Goal: Information Seeking & Learning: Learn about a topic

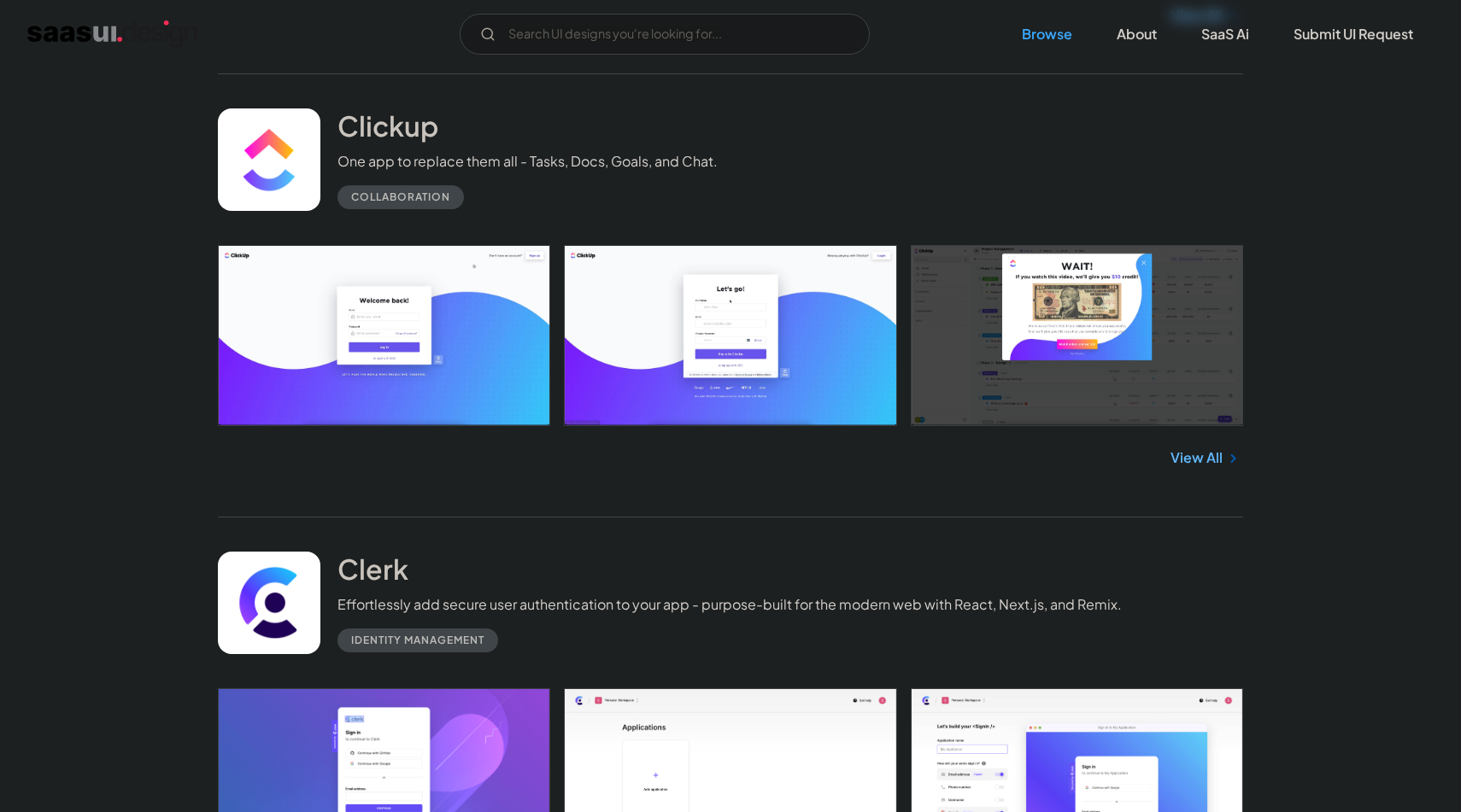
scroll to position [2325, 0]
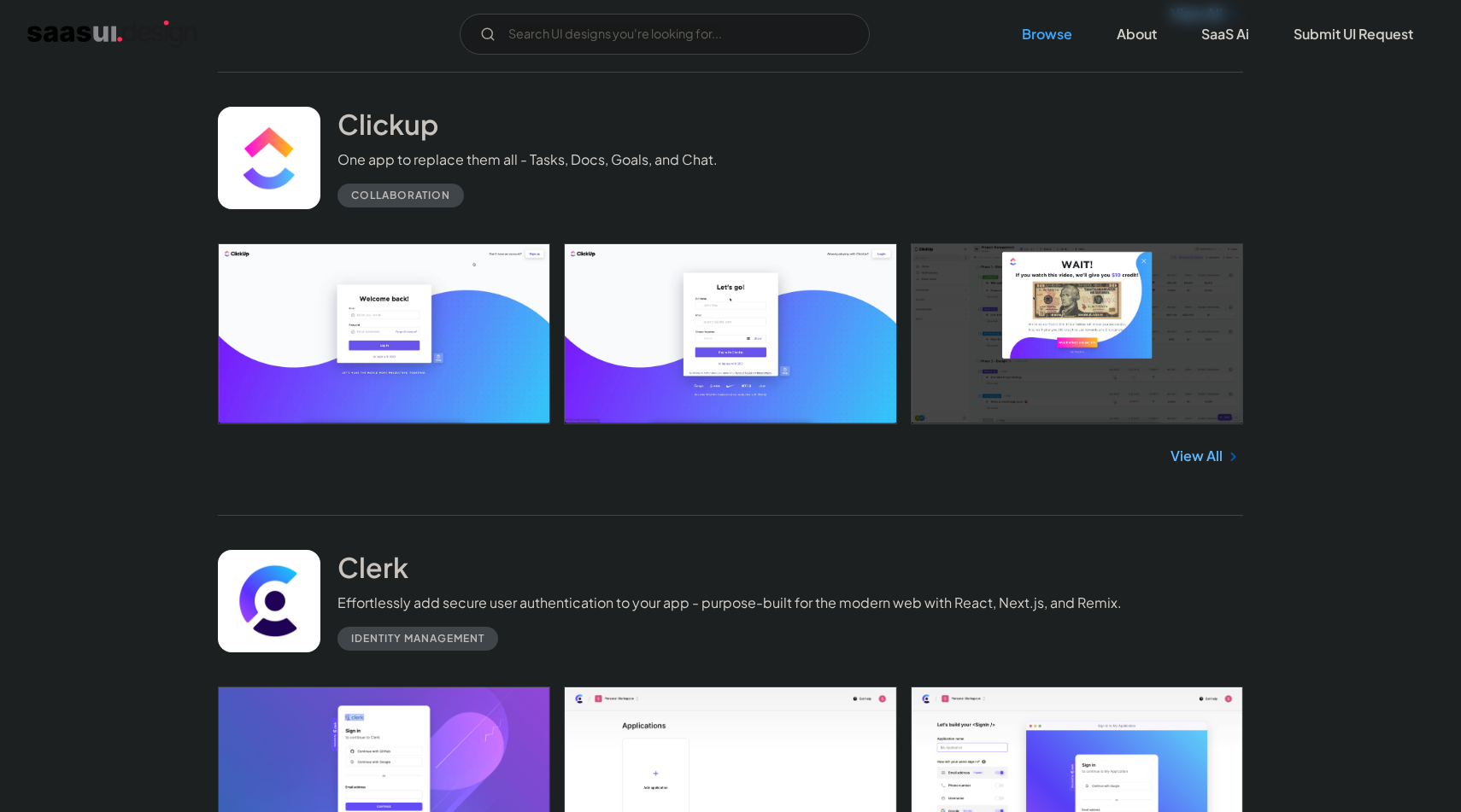
click at [1184, 456] on link "View All" at bounding box center [1196, 456] width 52 height 20
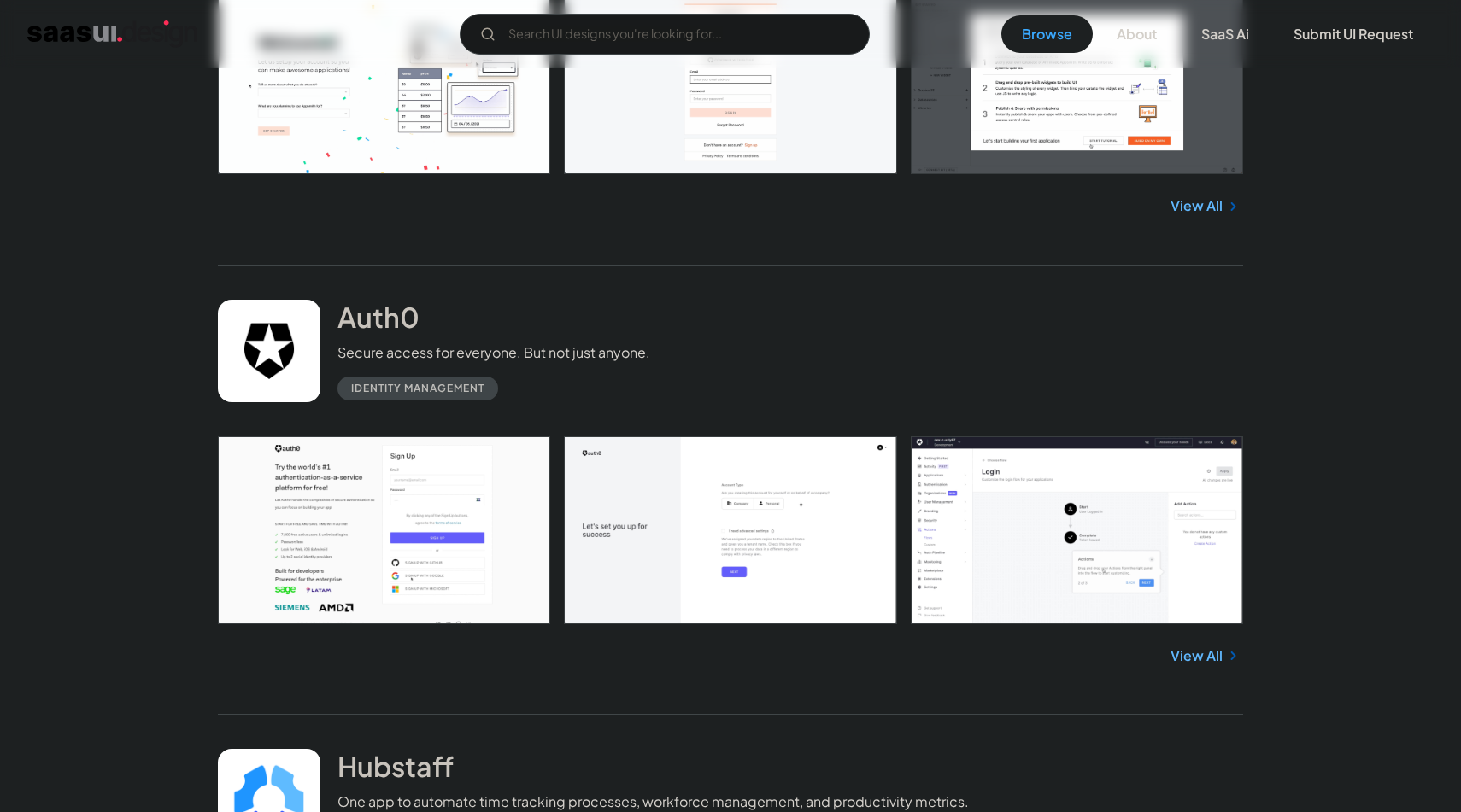
scroll to position [5280, 0]
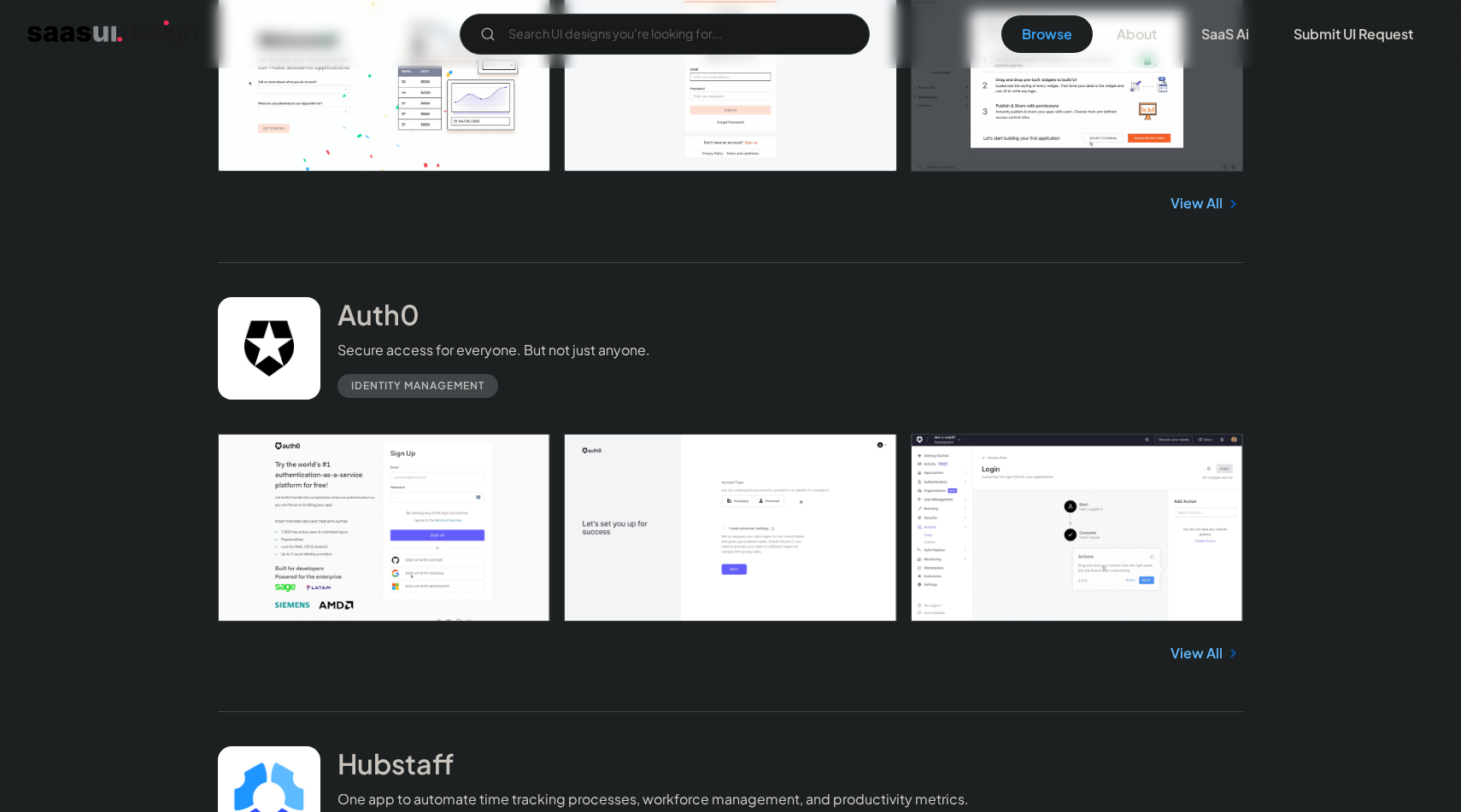
click at [1190, 658] on link "View All" at bounding box center [1196, 653] width 52 height 20
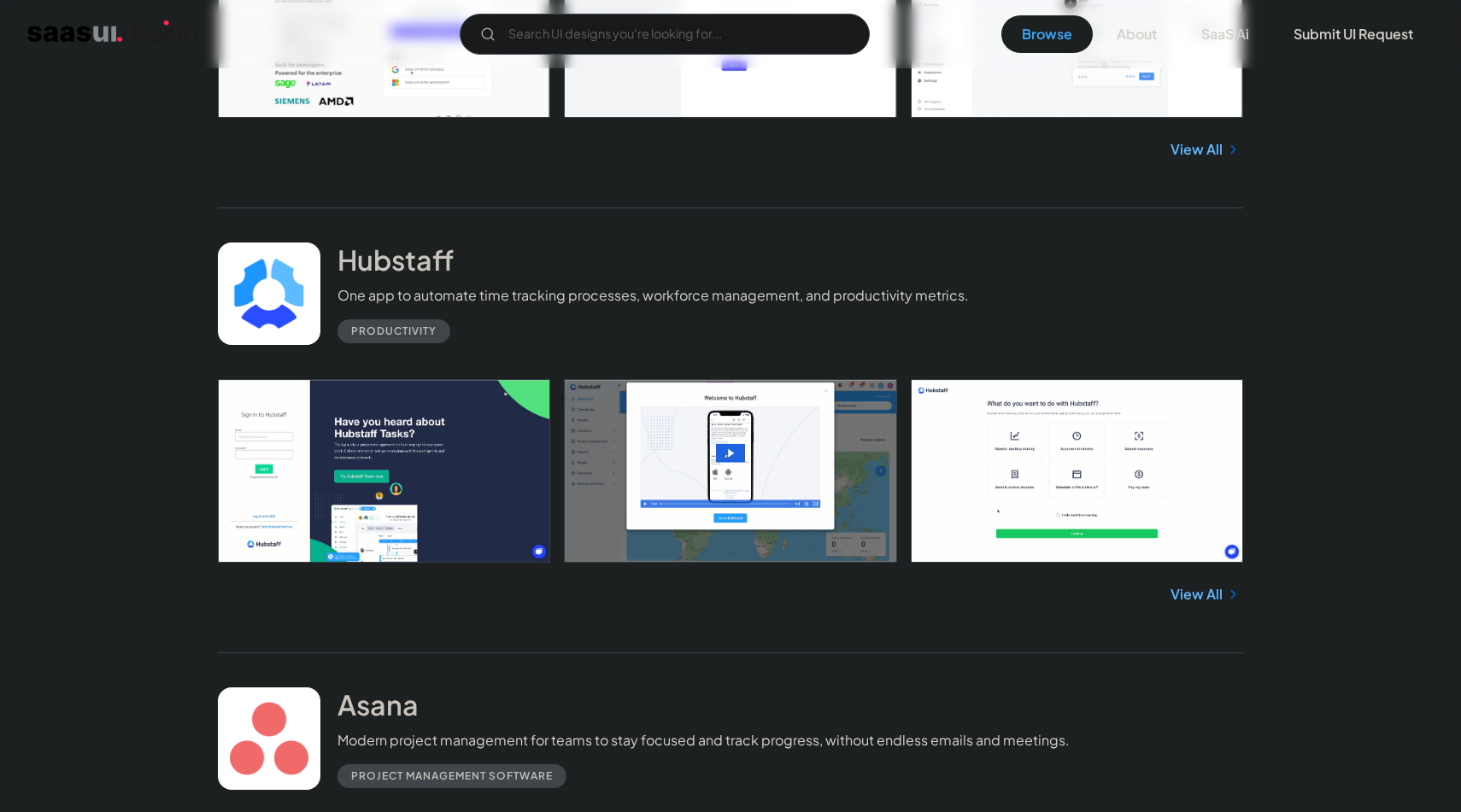
scroll to position [5794, 0]
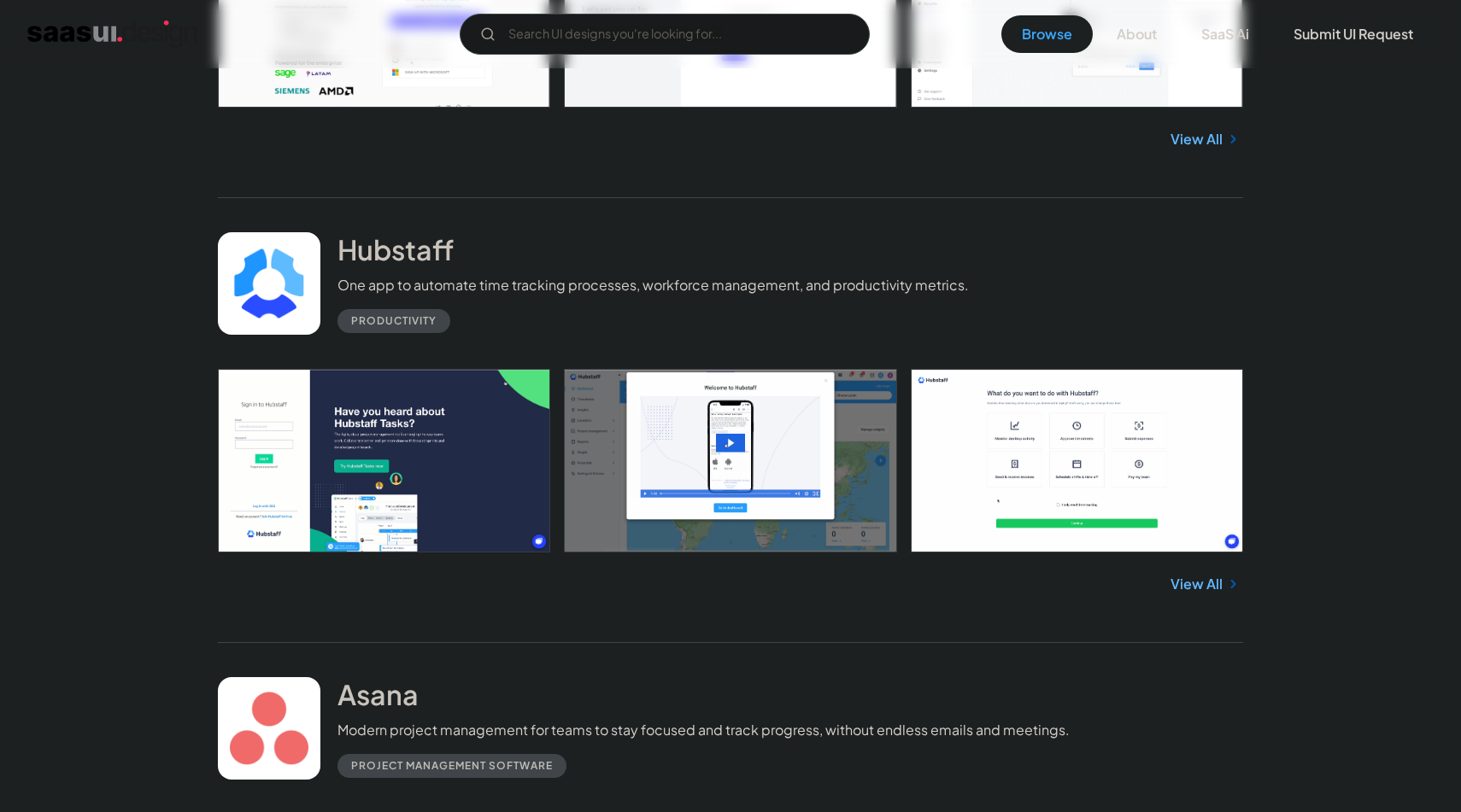
click at [475, 475] on link at bounding box center [730, 460] width 1025 height 183
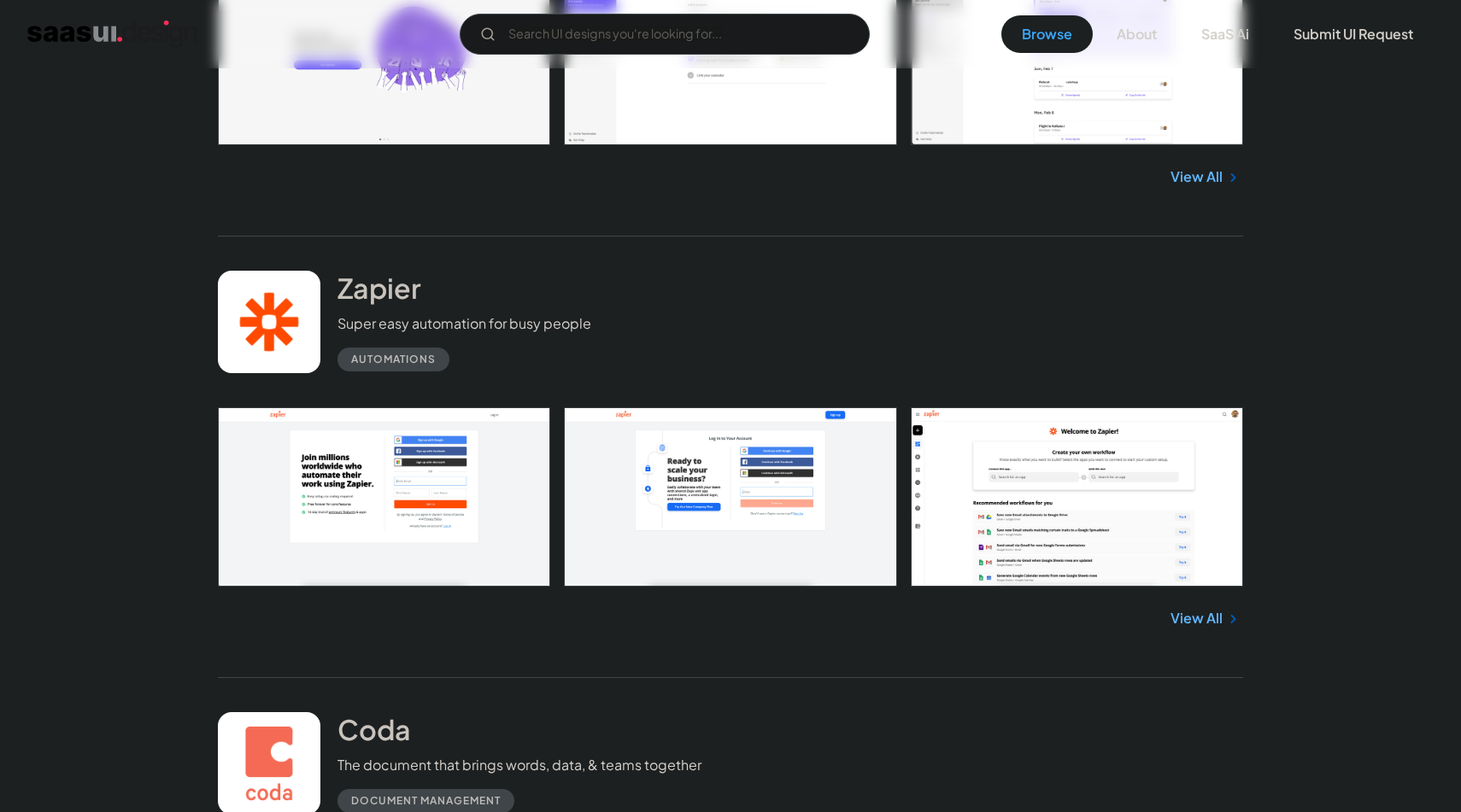
scroll to position [7664, 0]
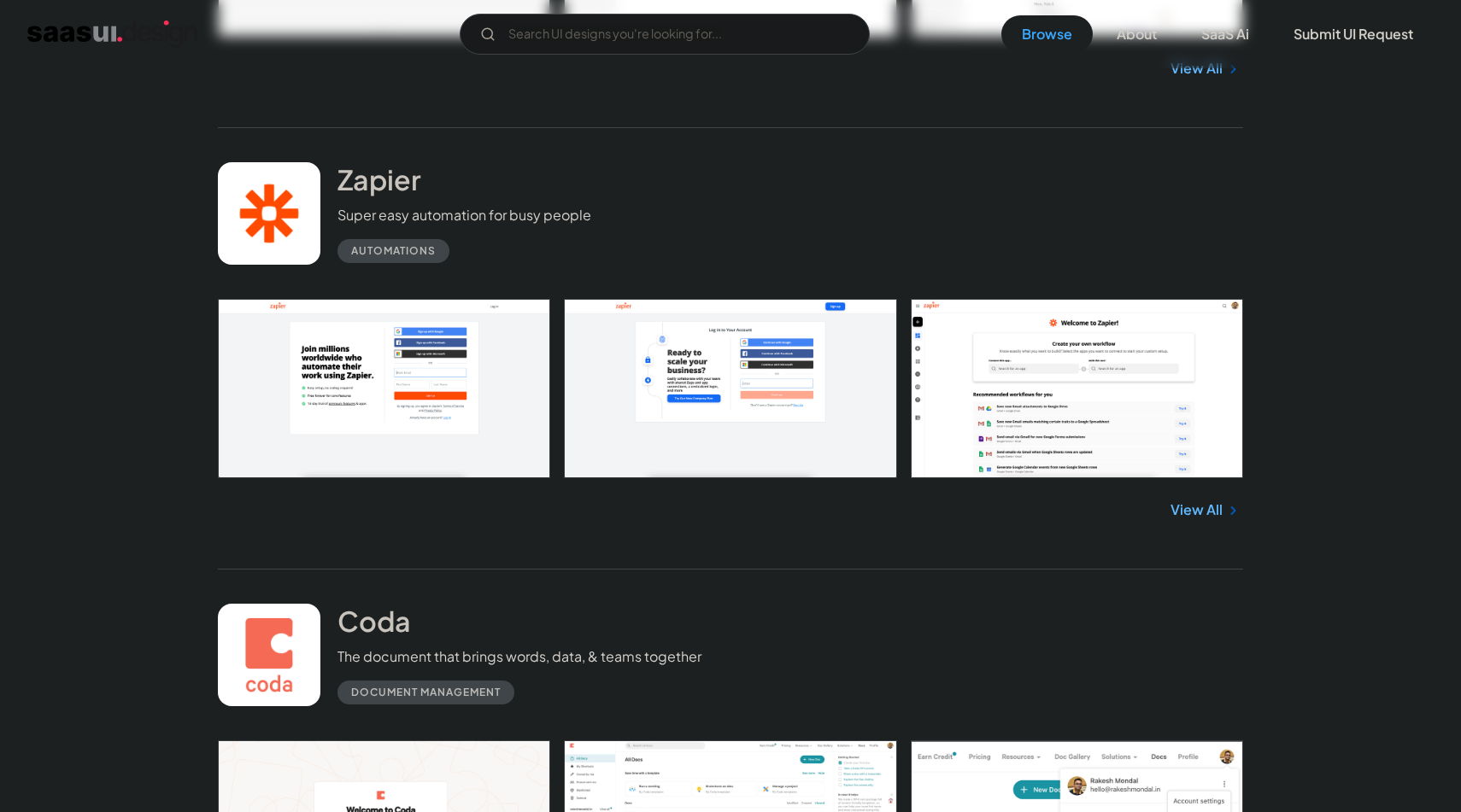
click at [1203, 516] on link "View All" at bounding box center [1196, 509] width 52 height 20
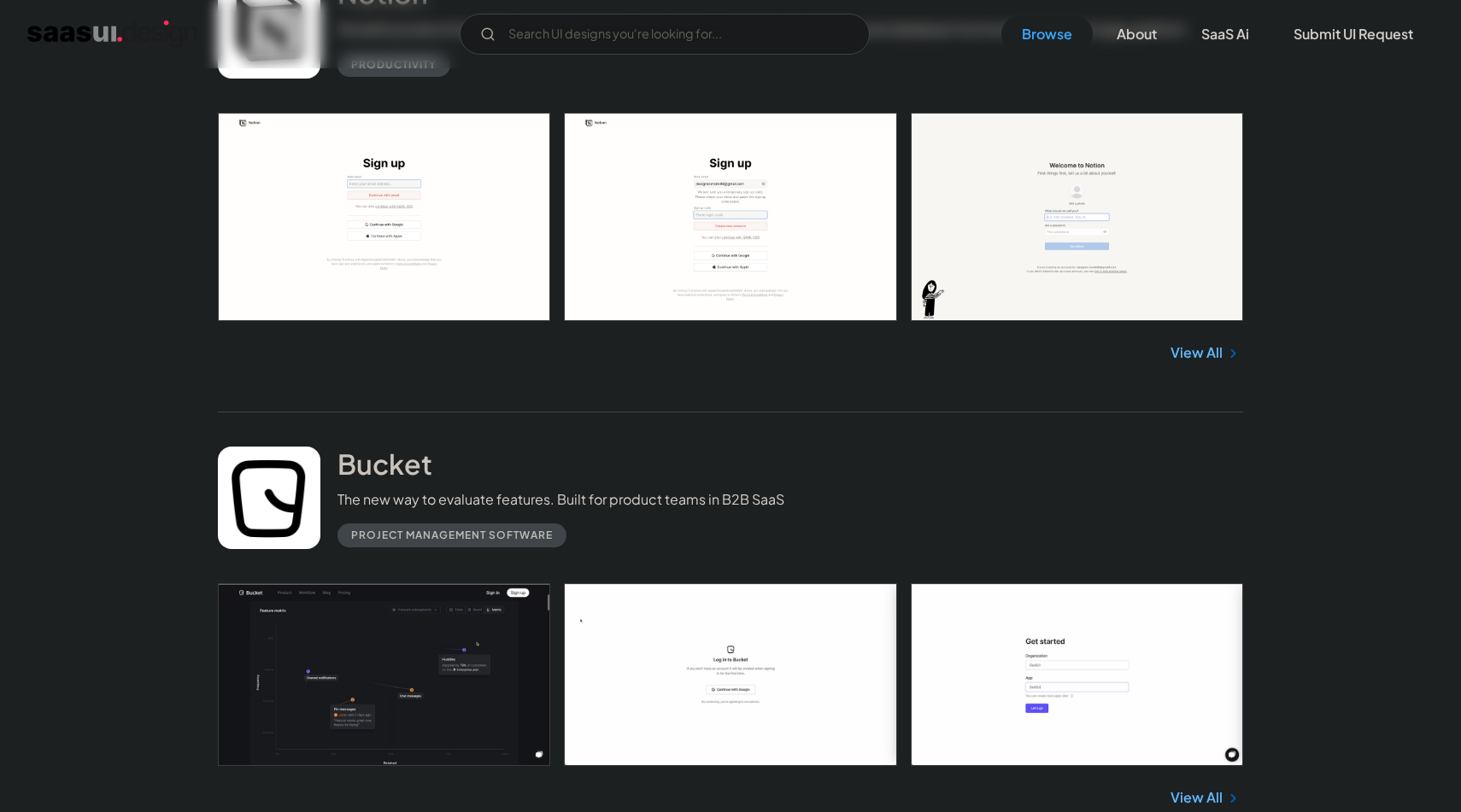
scroll to position [0, 0]
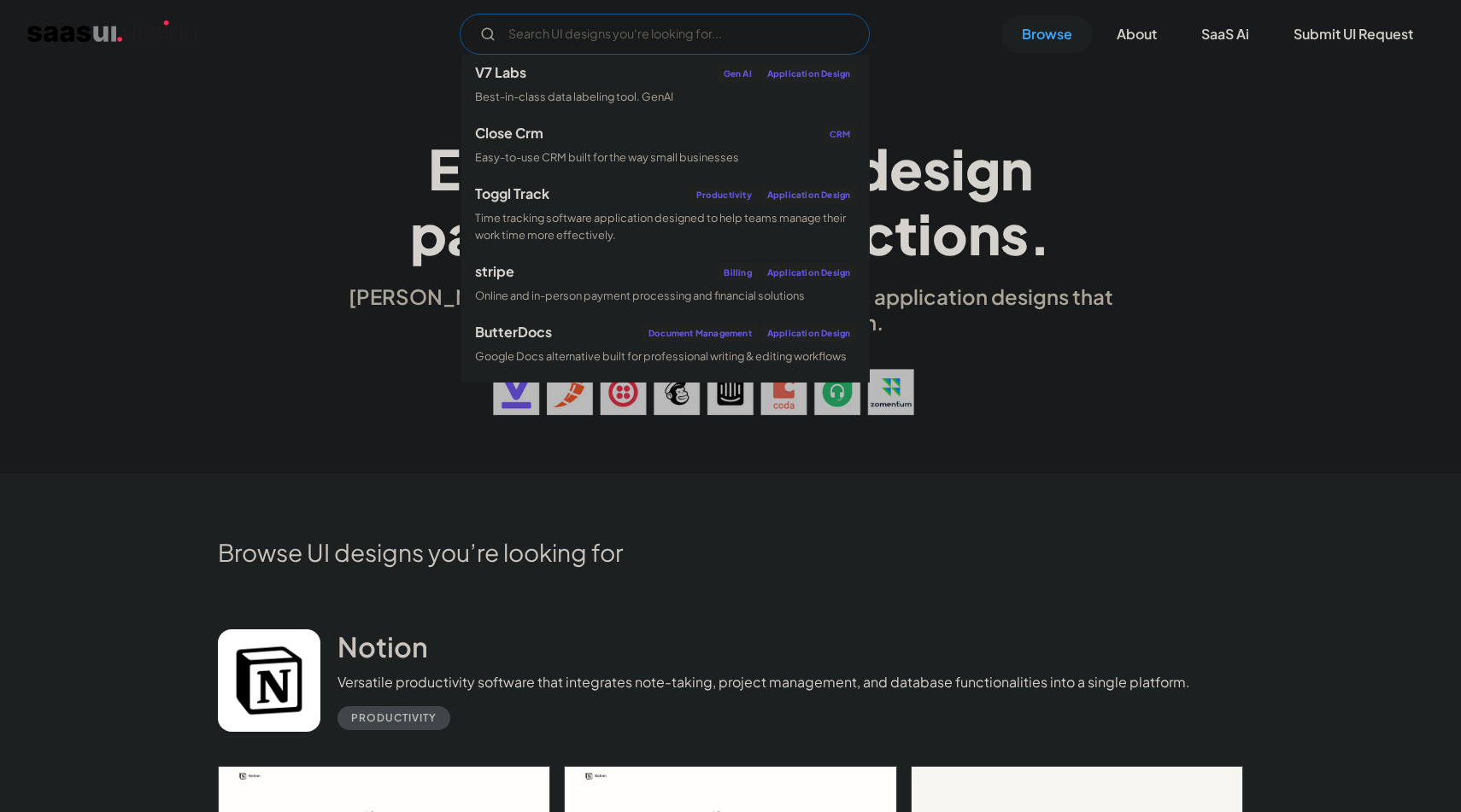
click at [645, 40] on input "Email Form" at bounding box center [665, 34] width 410 height 41
click at [548, 83] on link "V7 Labs Gen AI Application Design Best-in-class data labeling tool. GenAI" at bounding box center [665, 85] width 408 height 61
click at [1053, 293] on div "saasui is a hand-picked collection of saas application designs that exhibit the…" at bounding box center [730, 309] width 785 height 52
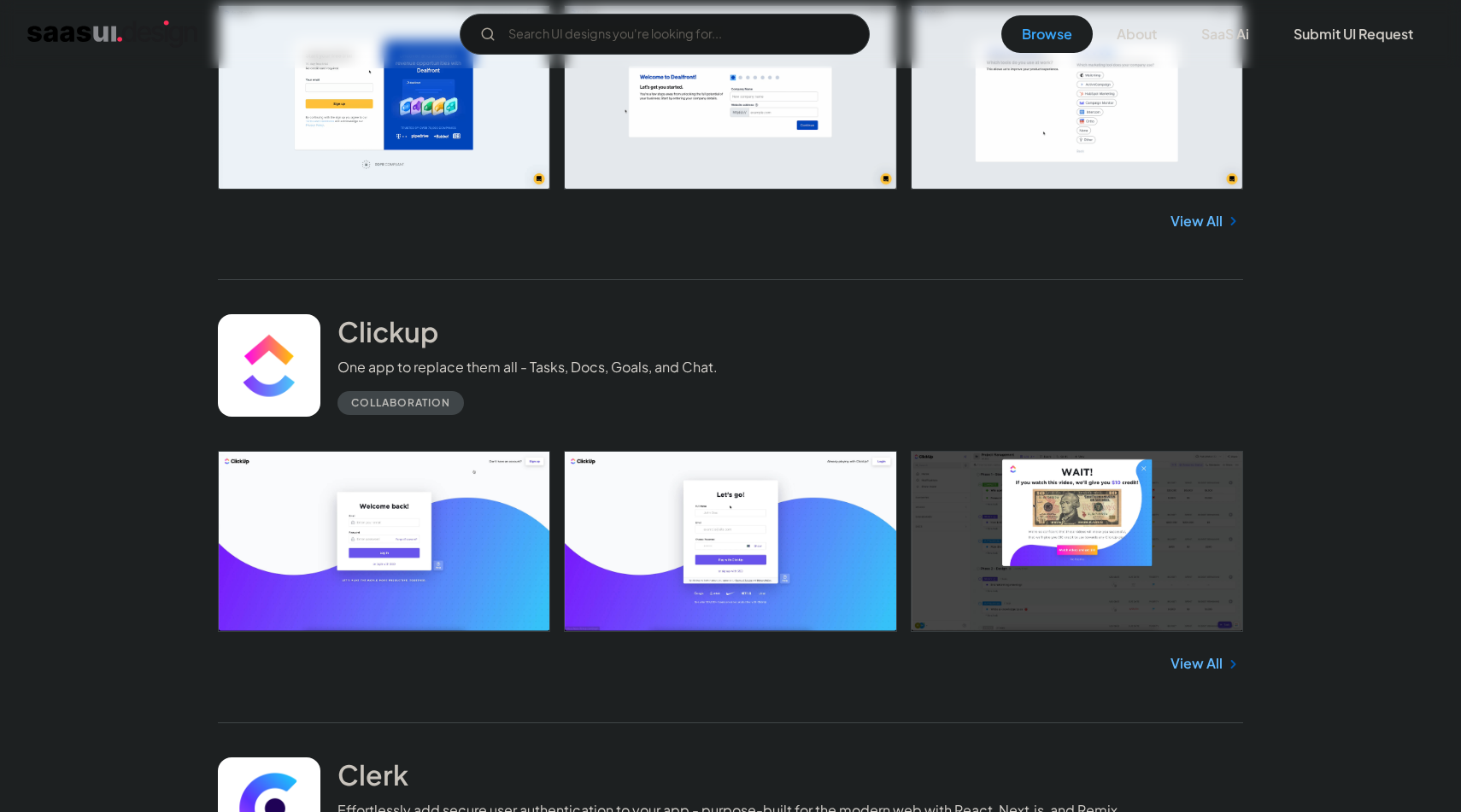
scroll to position [2135, 0]
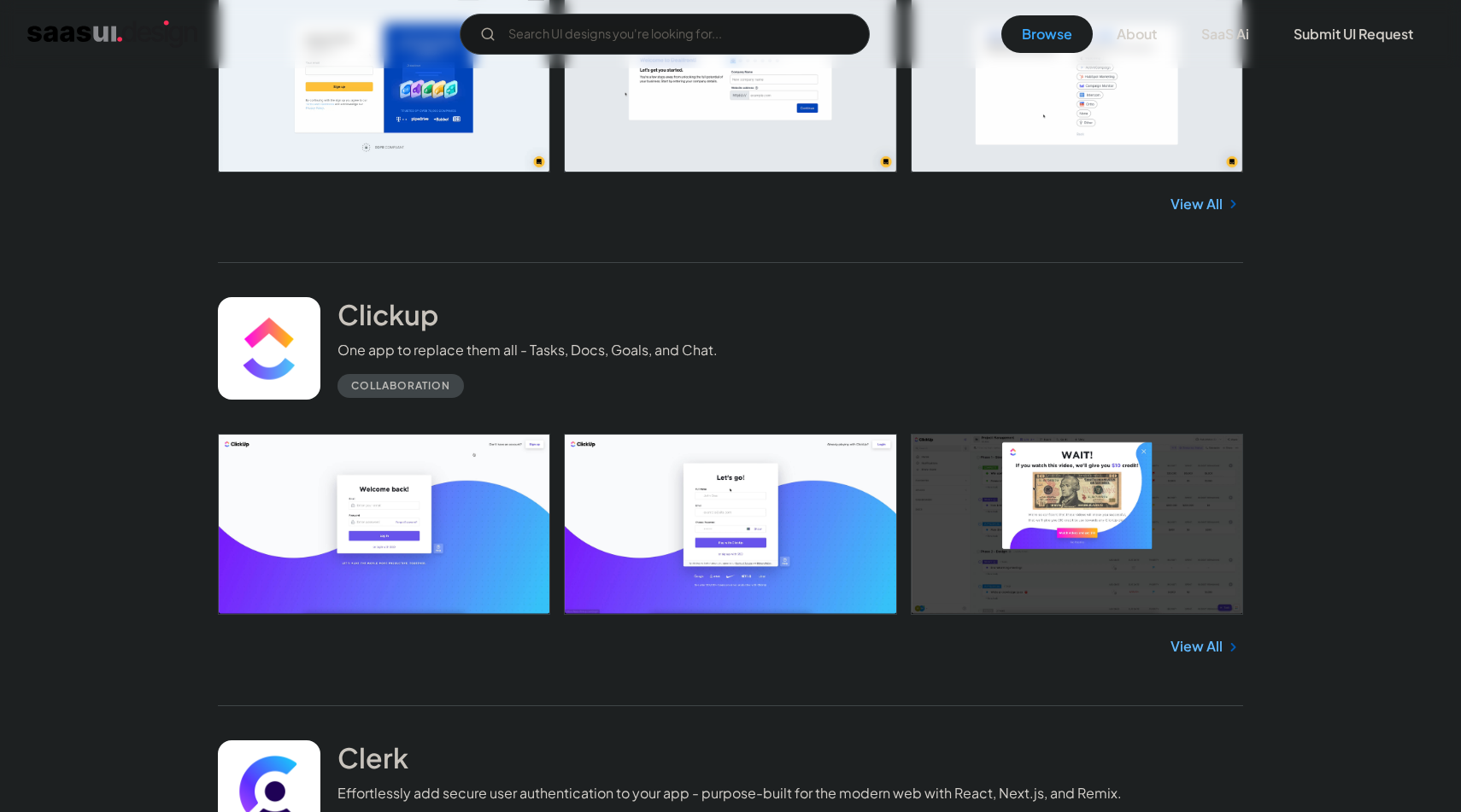
click at [1209, 651] on link "View All" at bounding box center [1196, 646] width 52 height 20
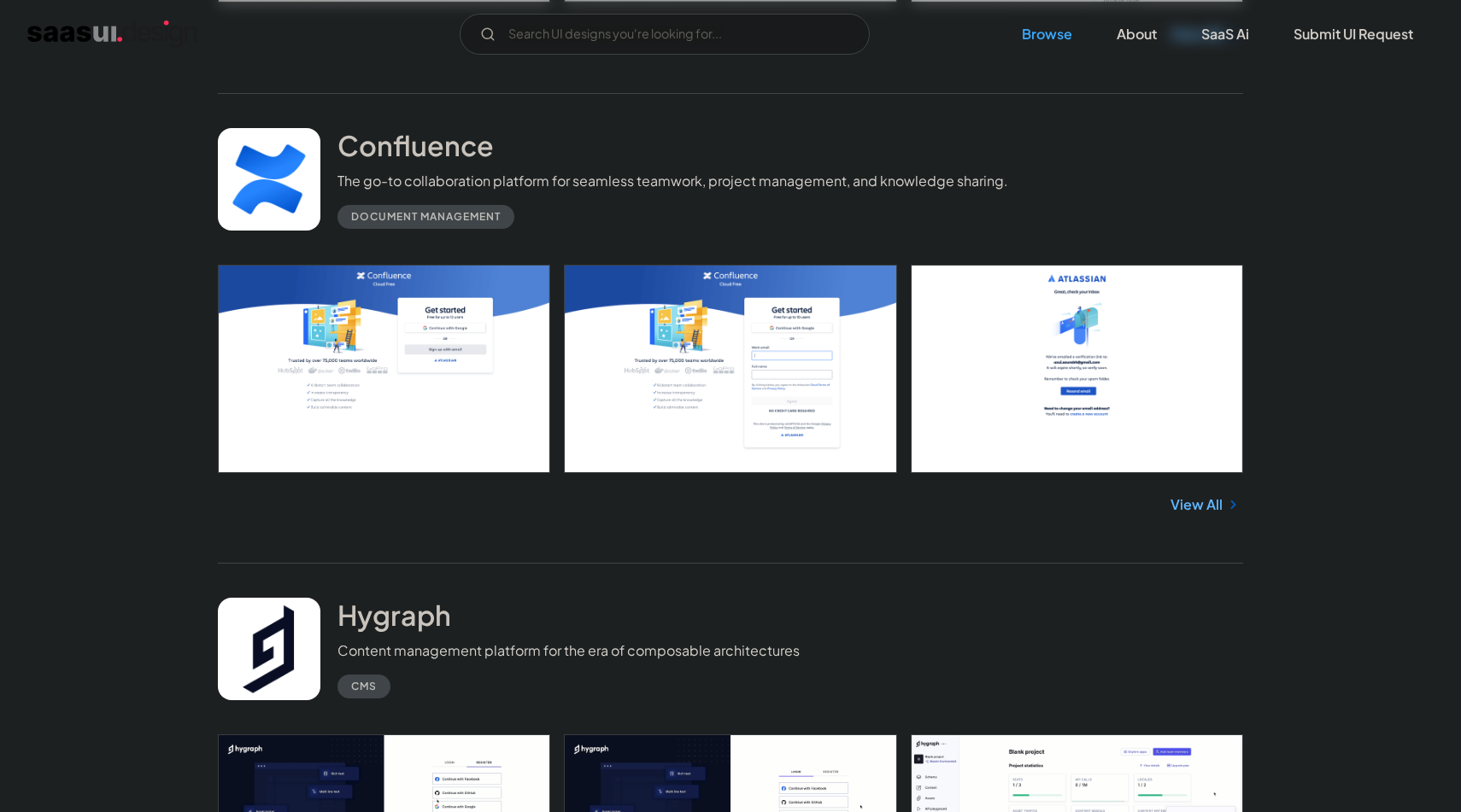
scroll to position [8586, 0]
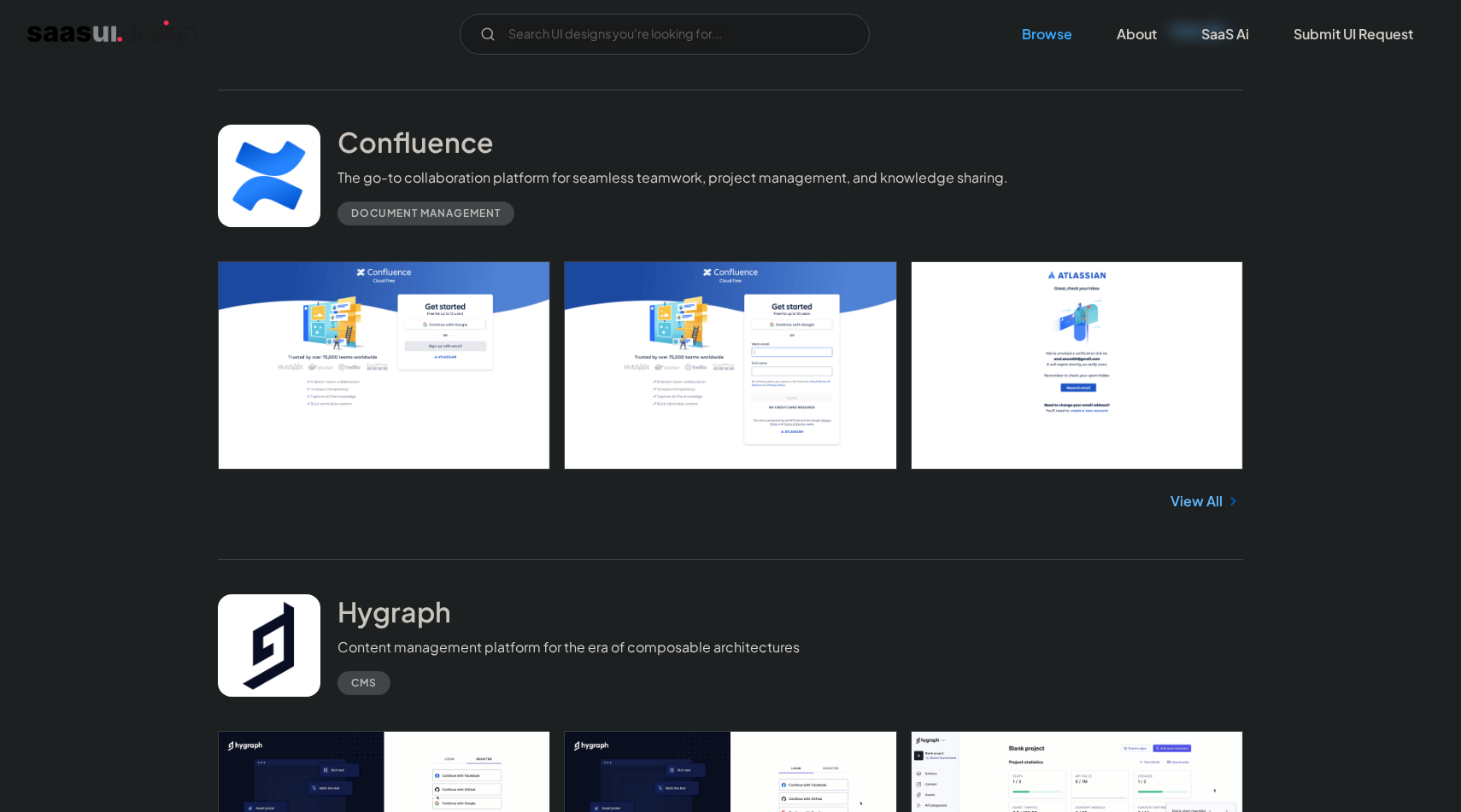
click at [1199, 505] on link "View All" at bounding box center [1196, 501] width 52 height 20
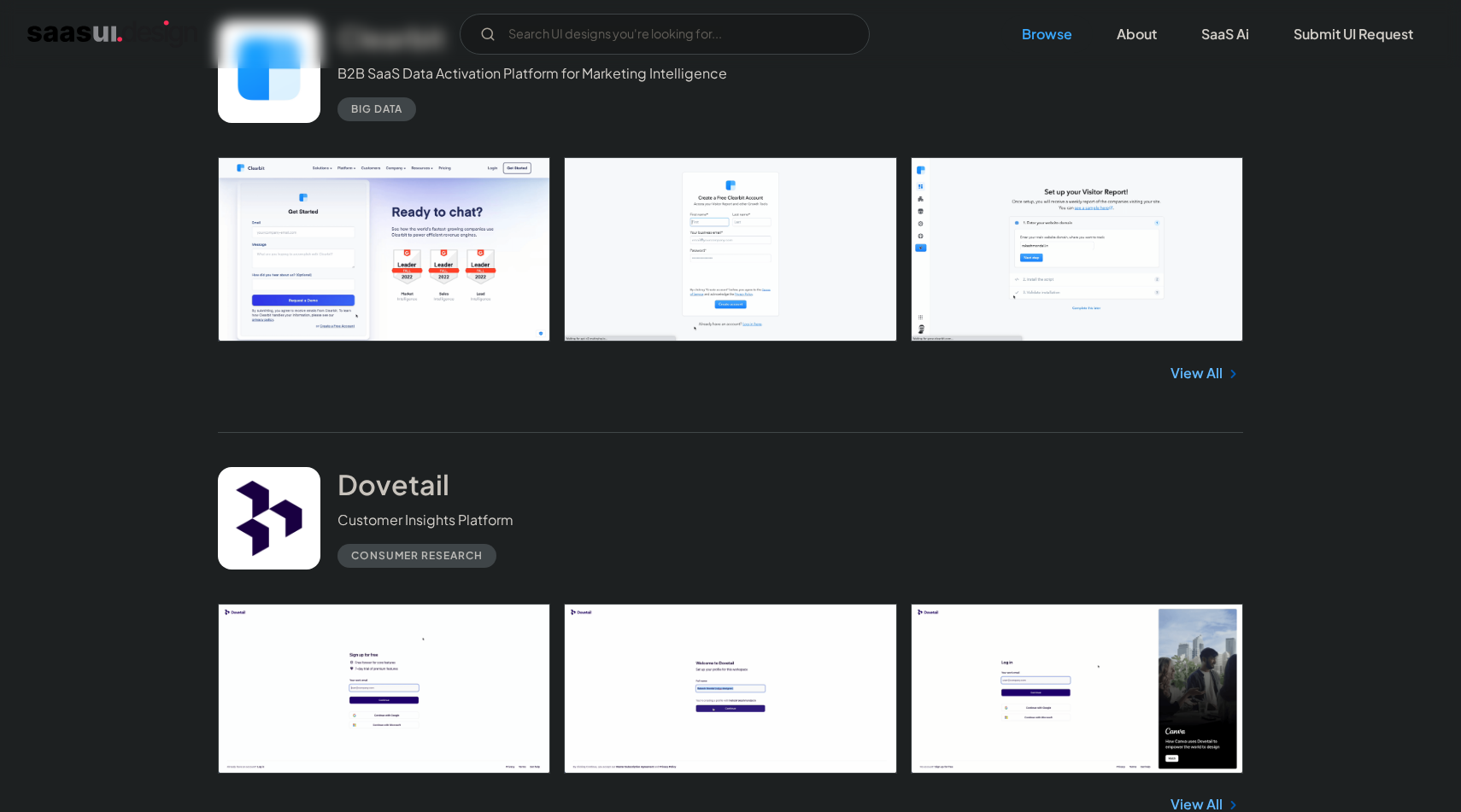
scroll to position [12393, 0]
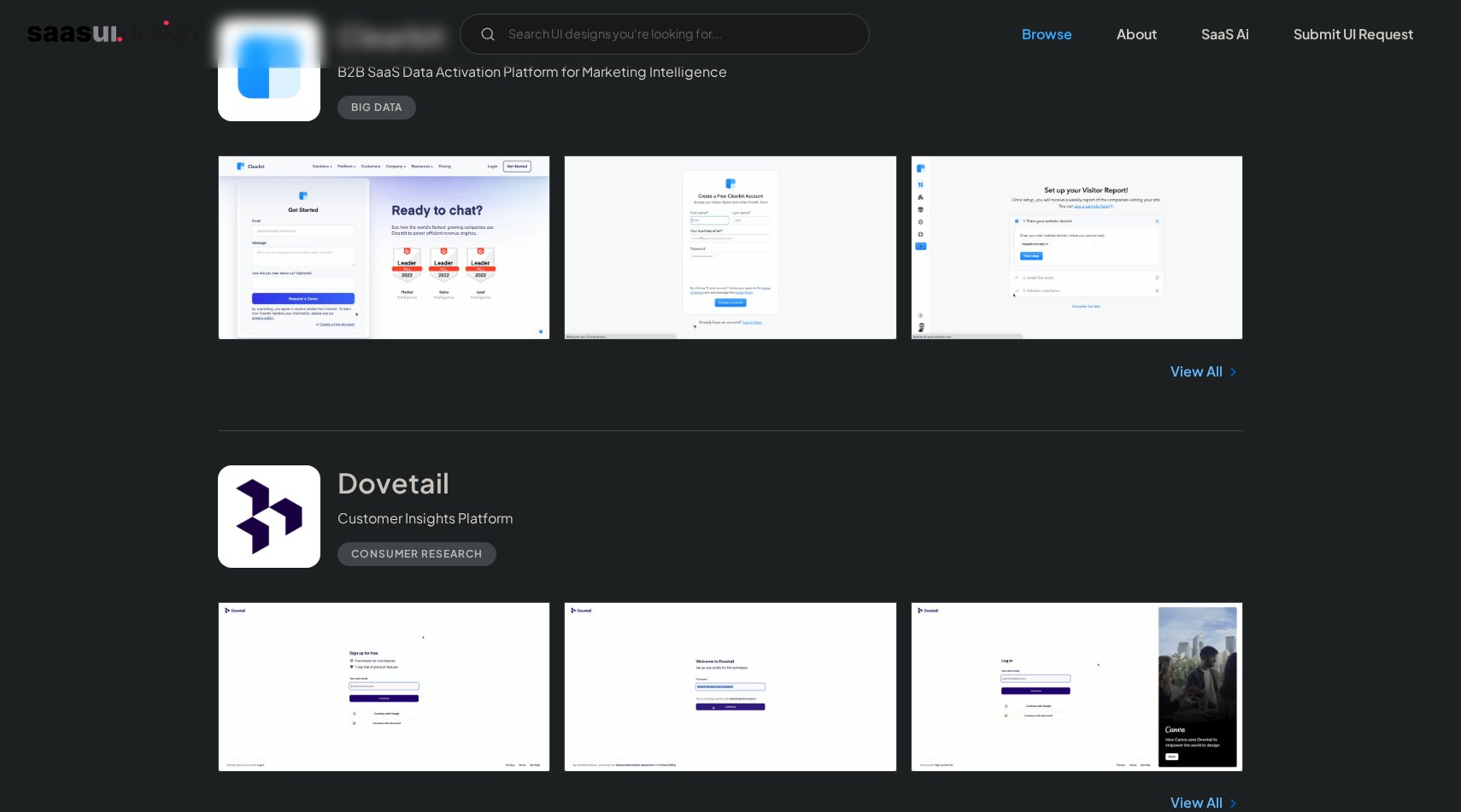
click at [1189, 376] on link "View All" at bounding box center [1196, 371] width 52 height 20
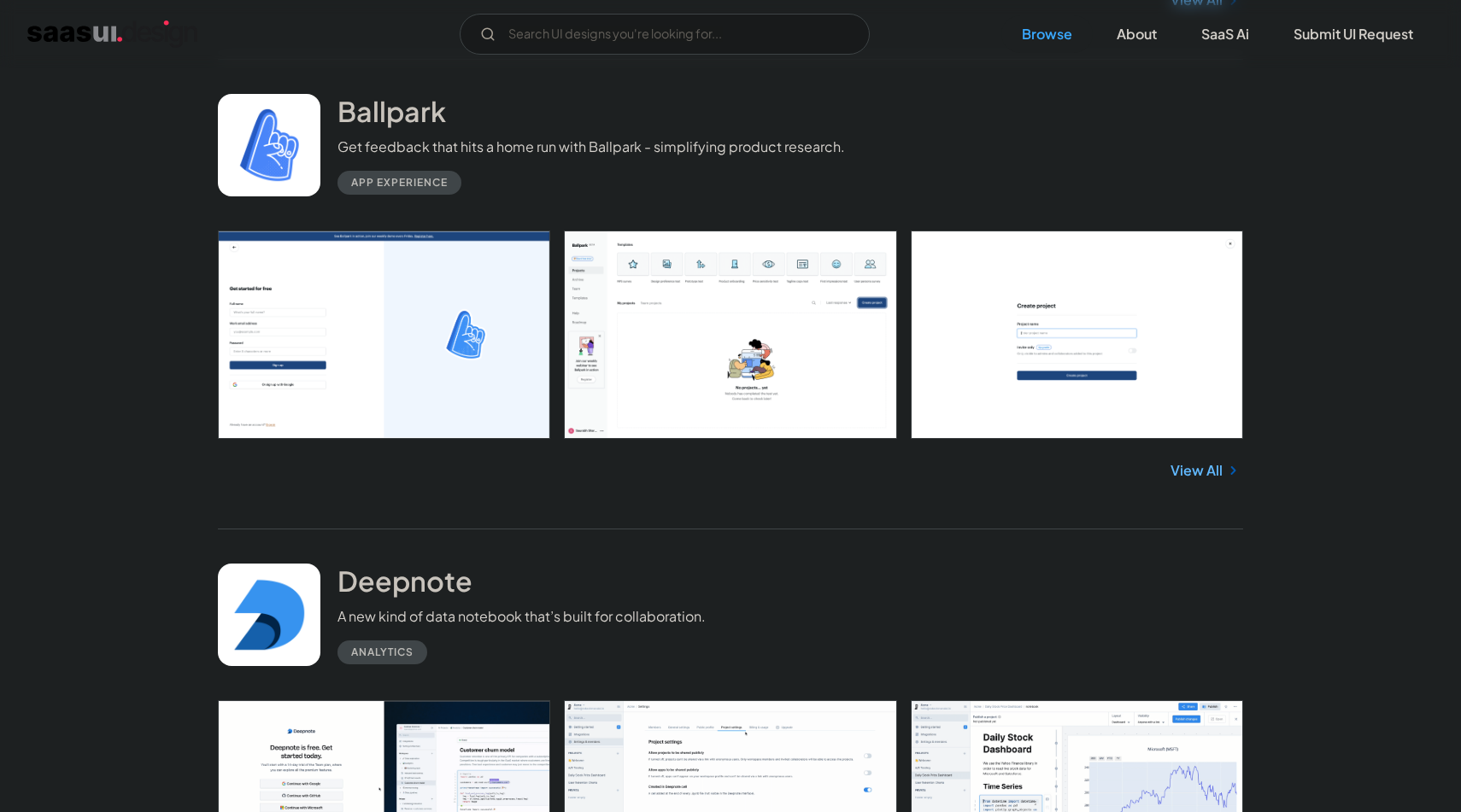
scroll to position [14094, 0]
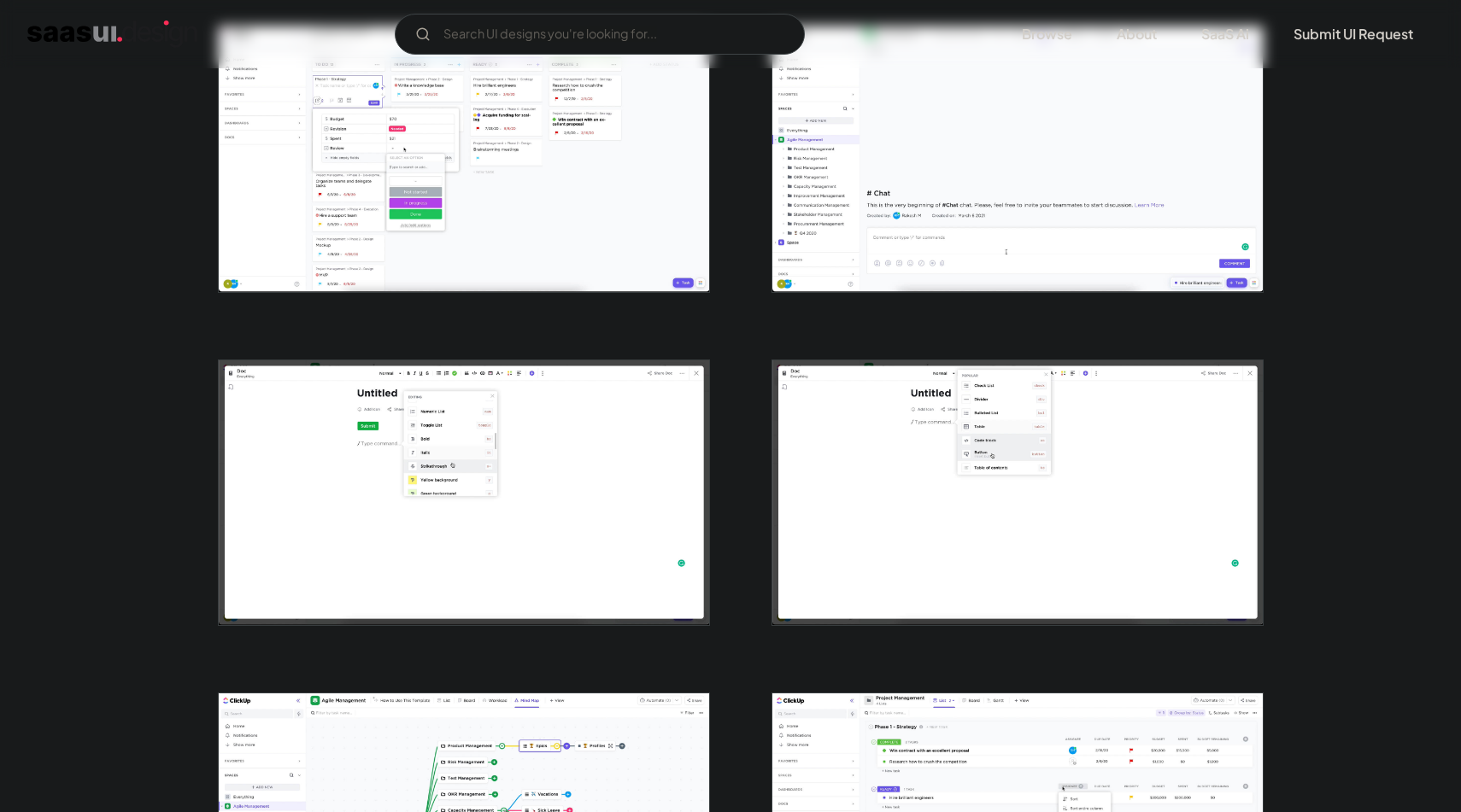
scroll to position [1712, 0]
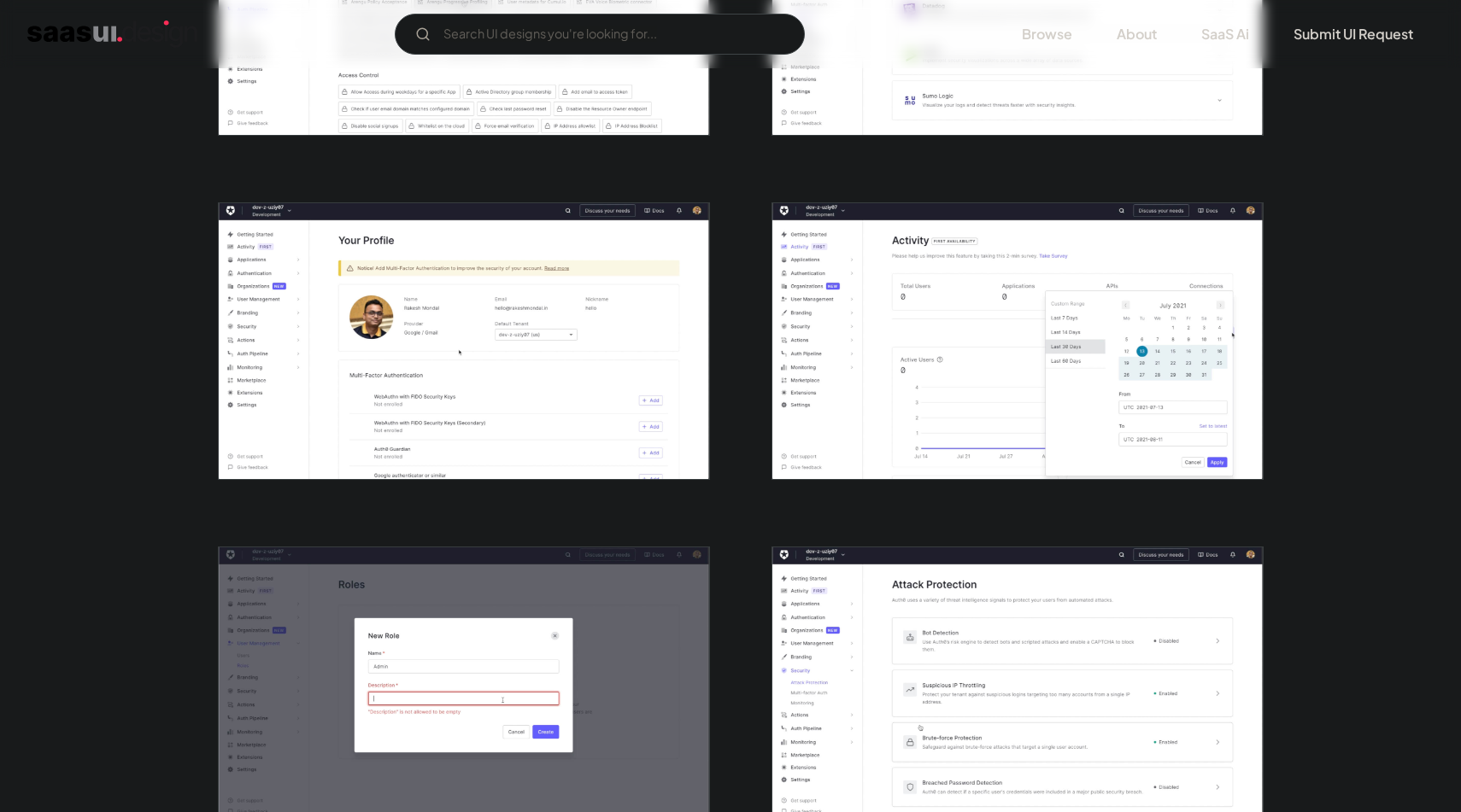
scroll to position [1254, 0]
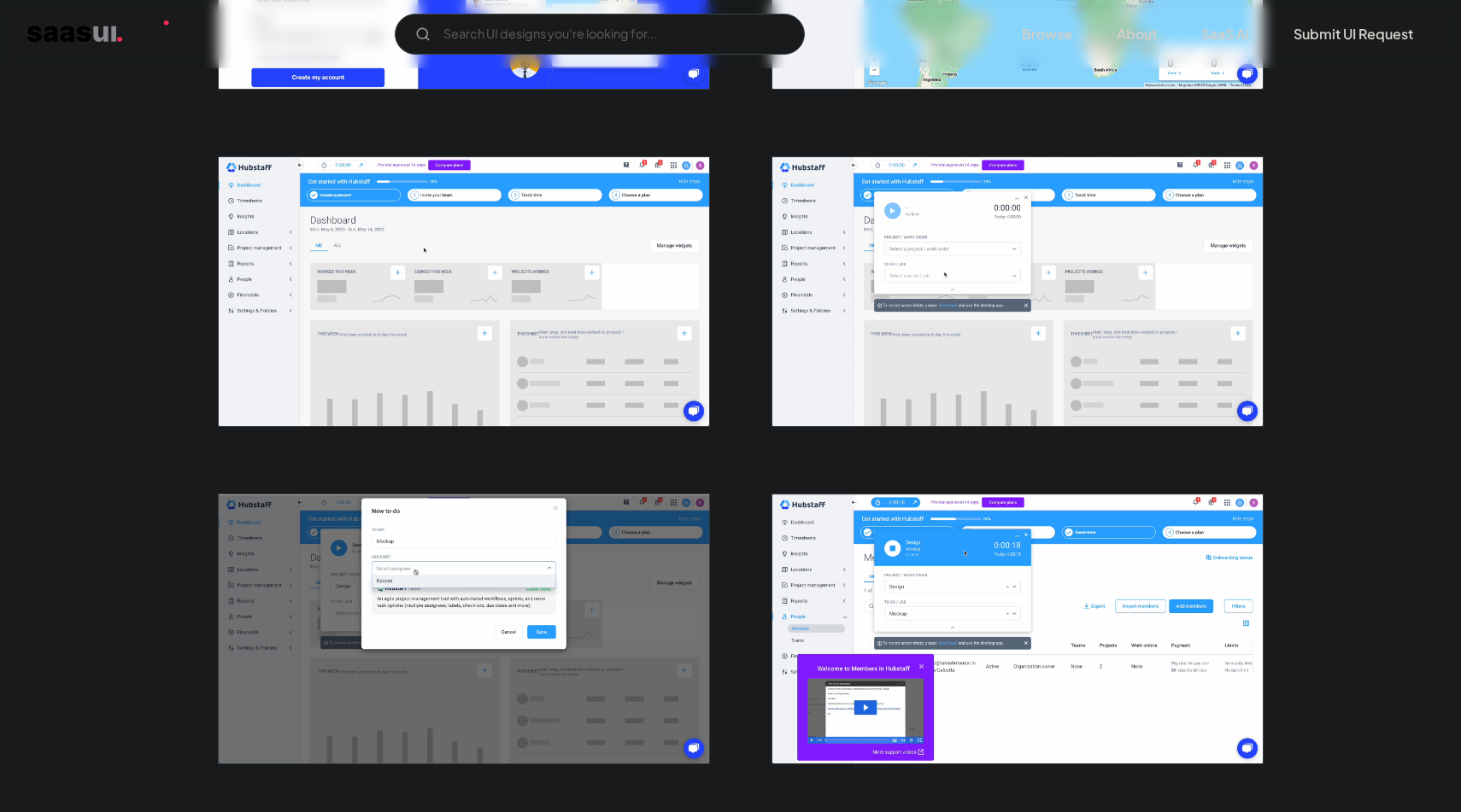
scroll to position [1259, 0]
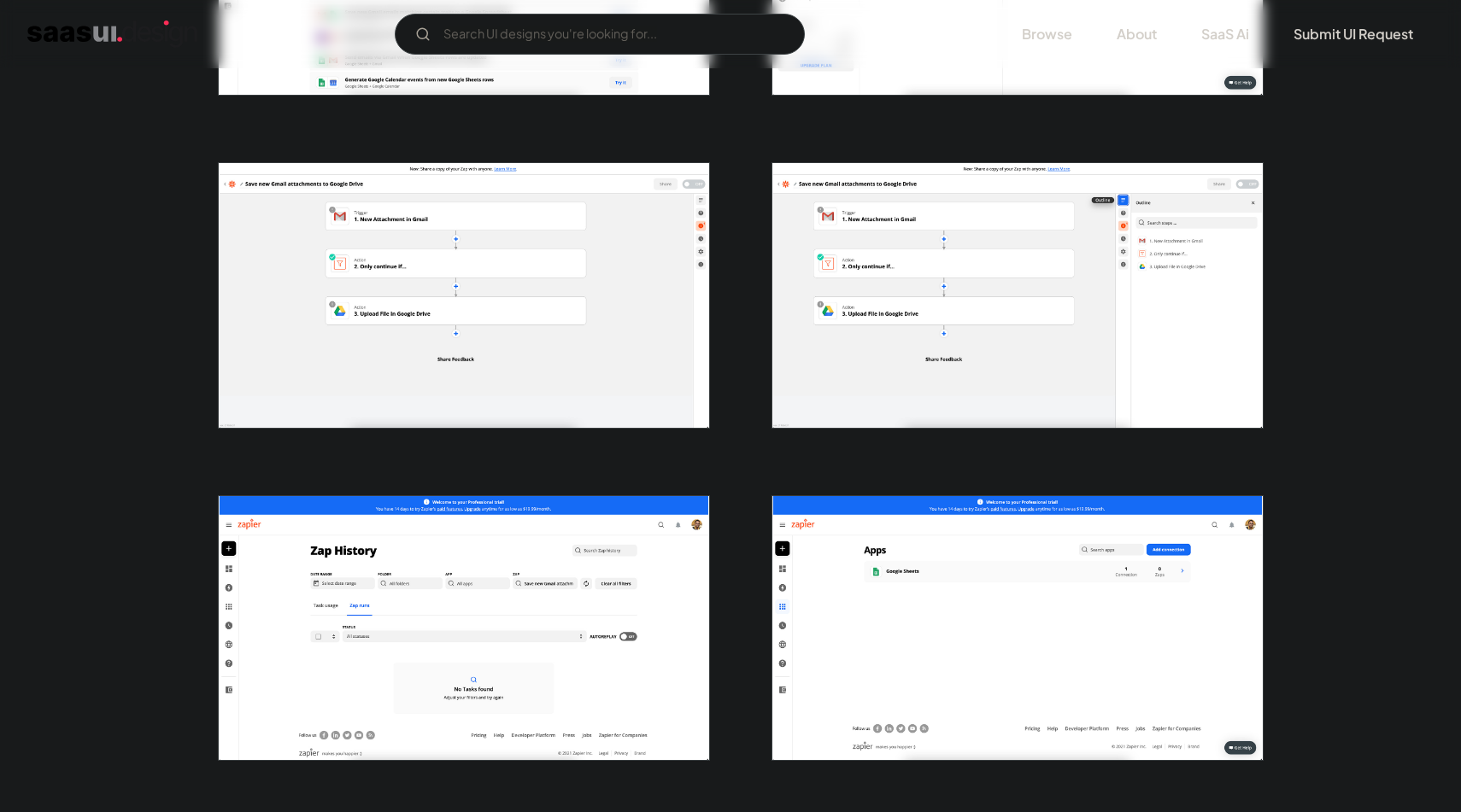
scroll to position [911, 0]
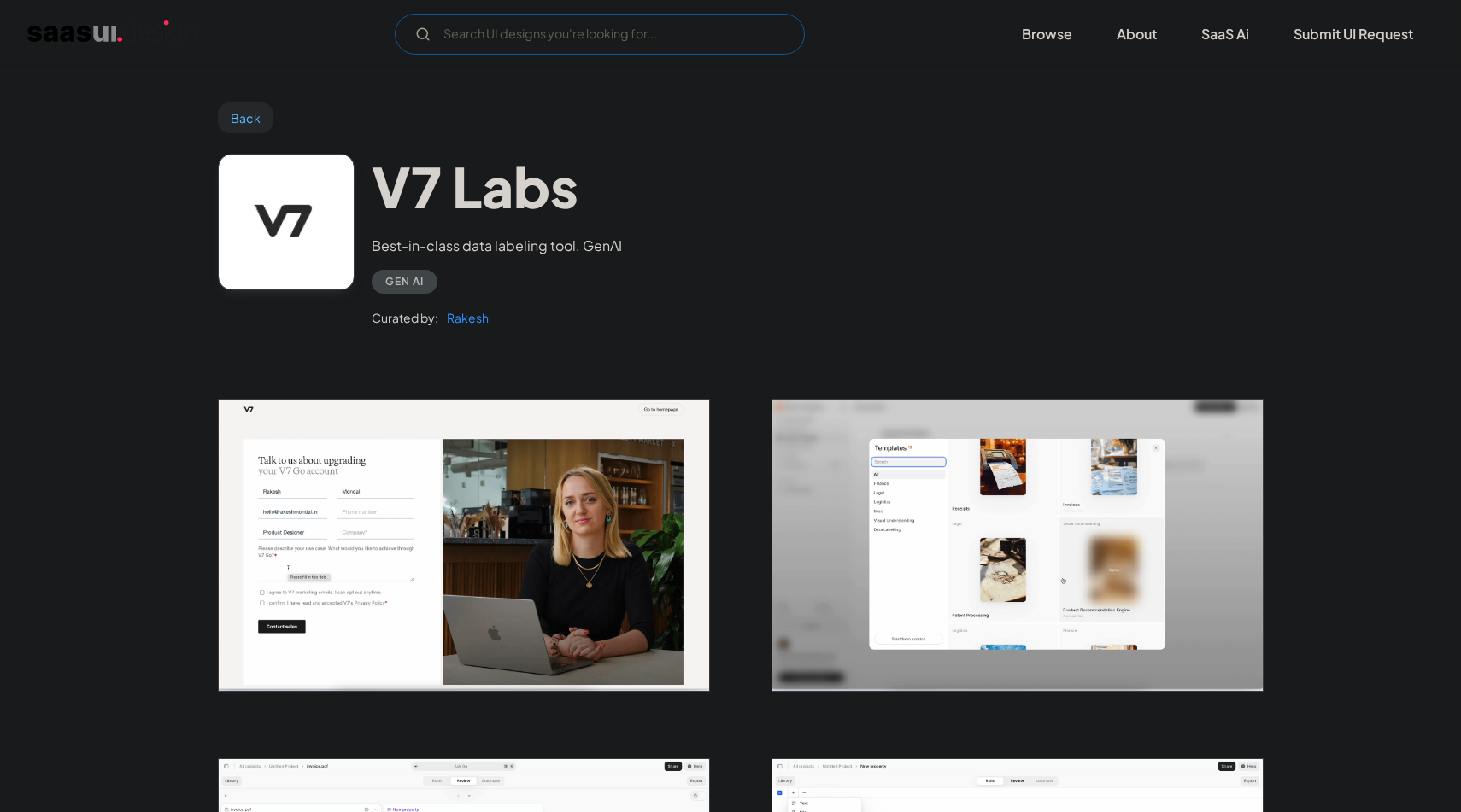
click at [540, 40] on input "Email Form" at bounding box center [600, 34] width 410 height 41
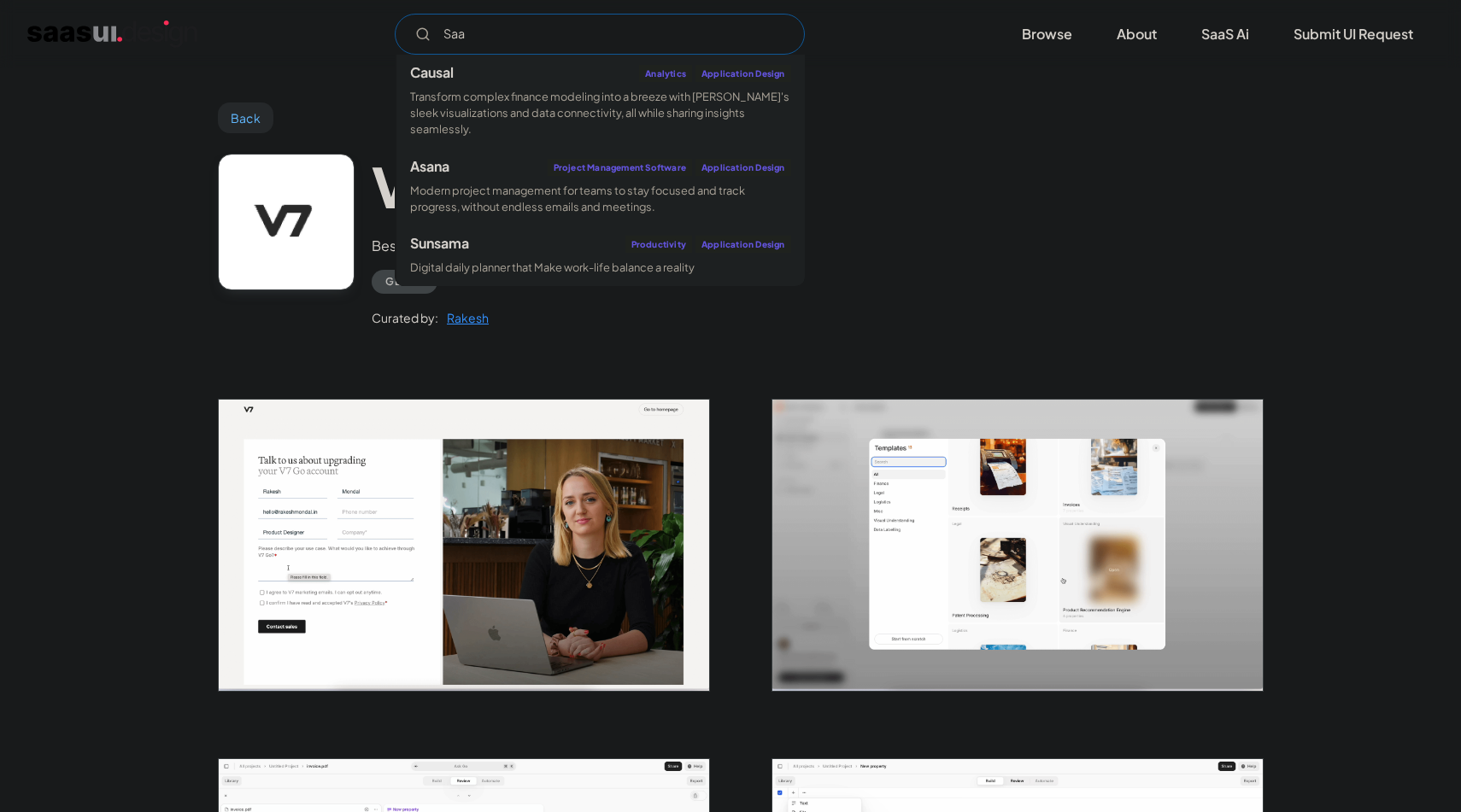
type input "Saas"
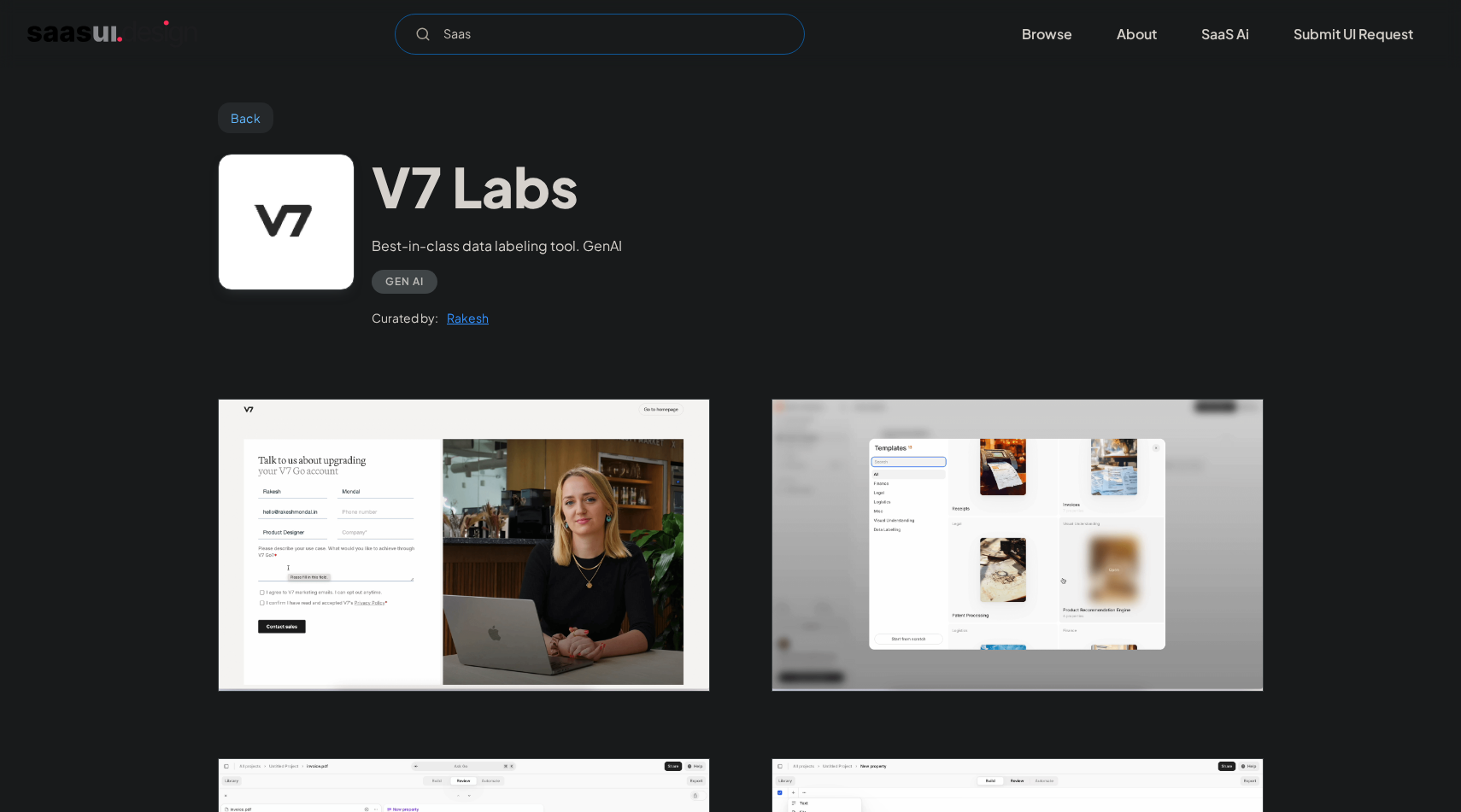
click at [556, 29] on input "Saas" at bounding box center [600, 34] width 410 height 41
click at [524, 23] on input "Travel" at bounding box center [600, 34] width 410 height 41
type input "Travel"
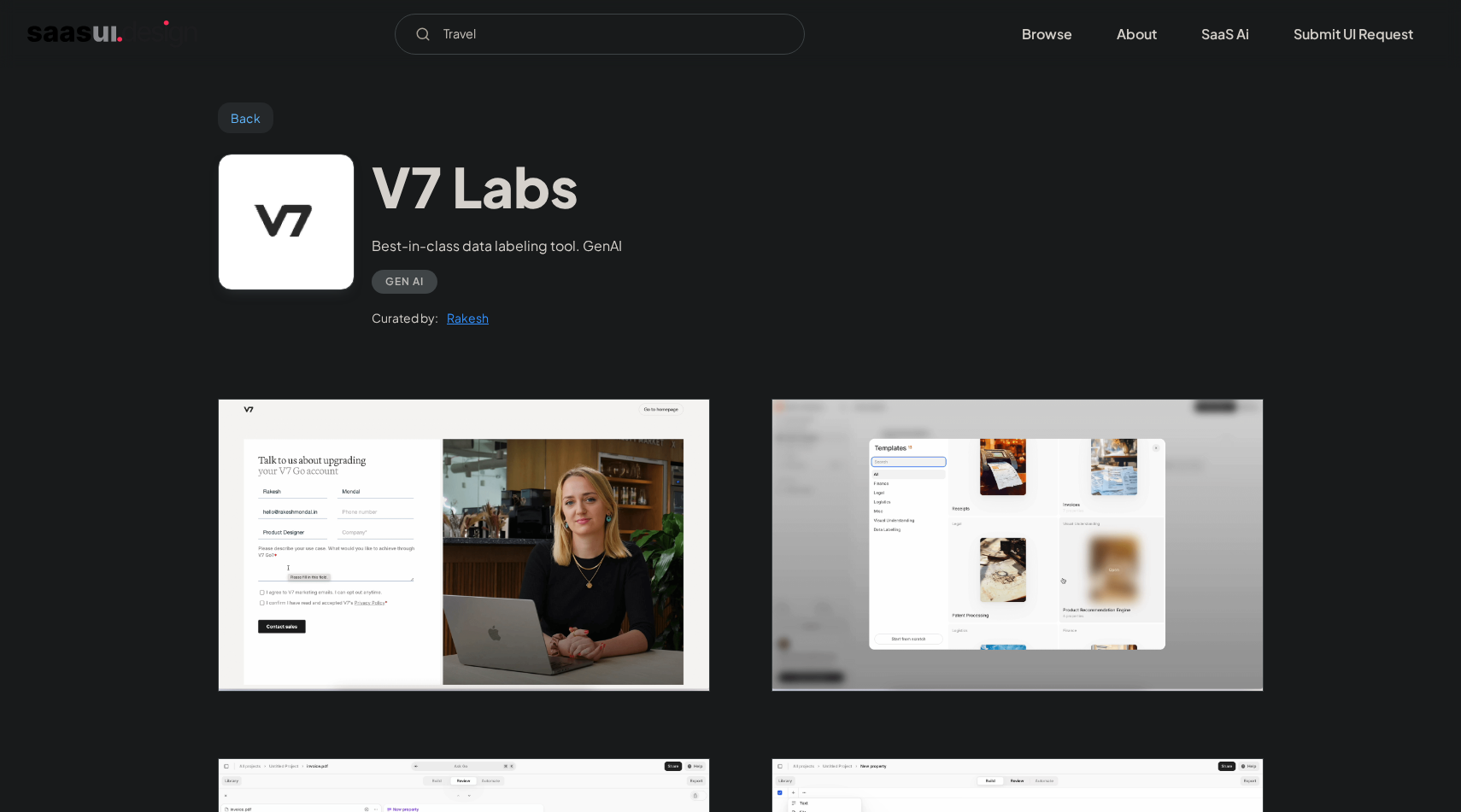
click at [93, 40] on img "home" at bounding box center [113, 34] width 170 height 28
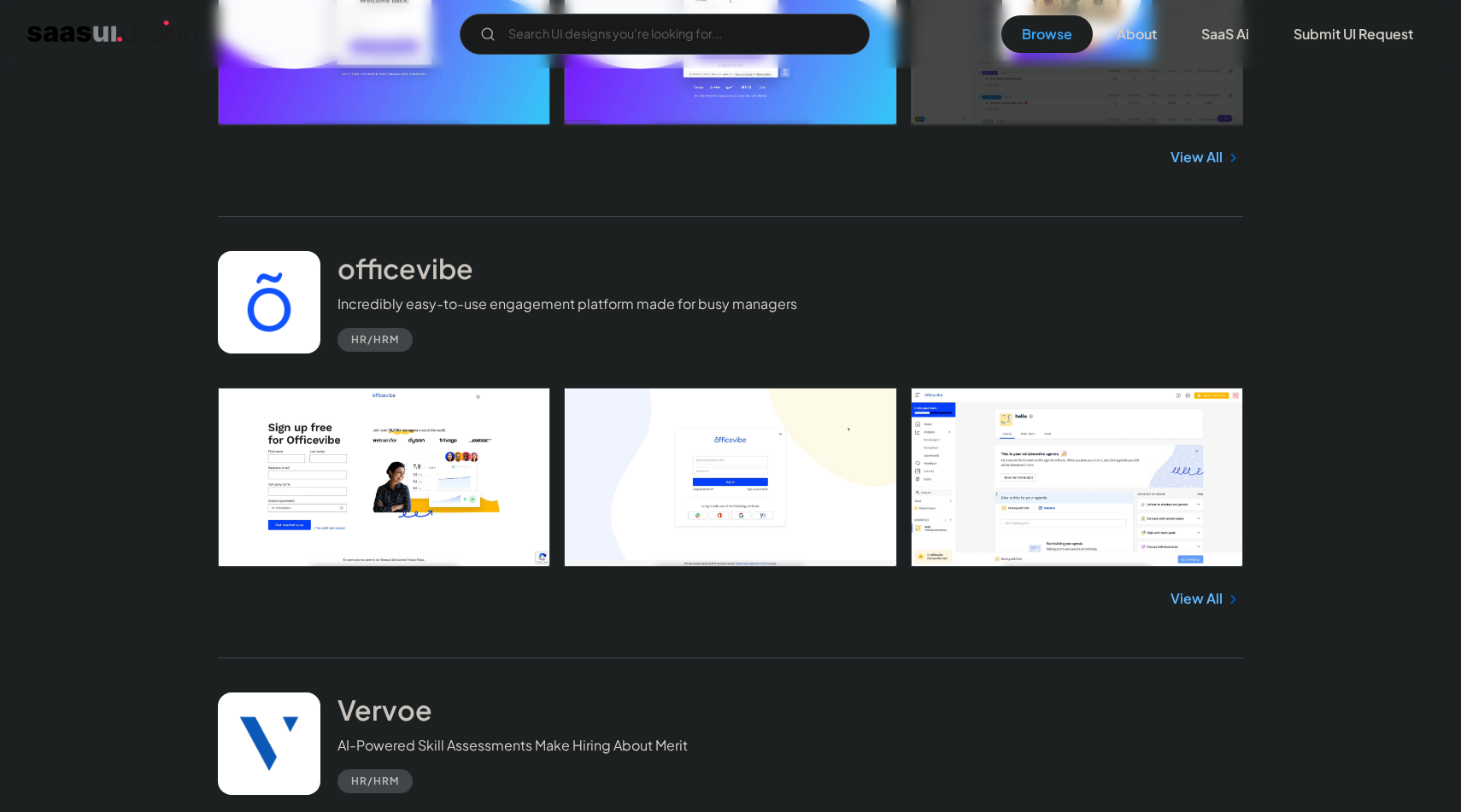
scroll to position [1259, 0]
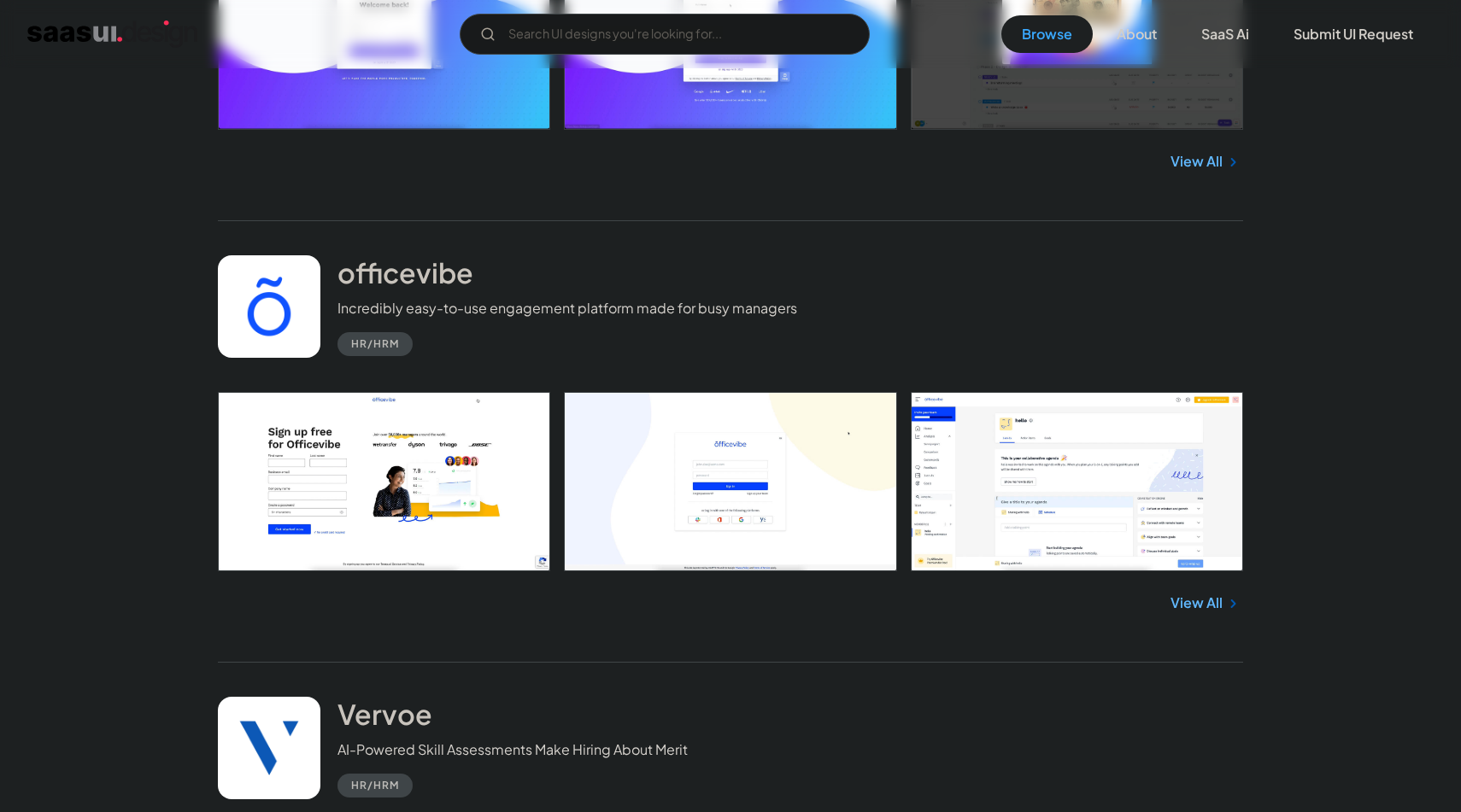
click at [1197, 593] on link "View All" at bounding box center [1196, 603] width 52 height 20
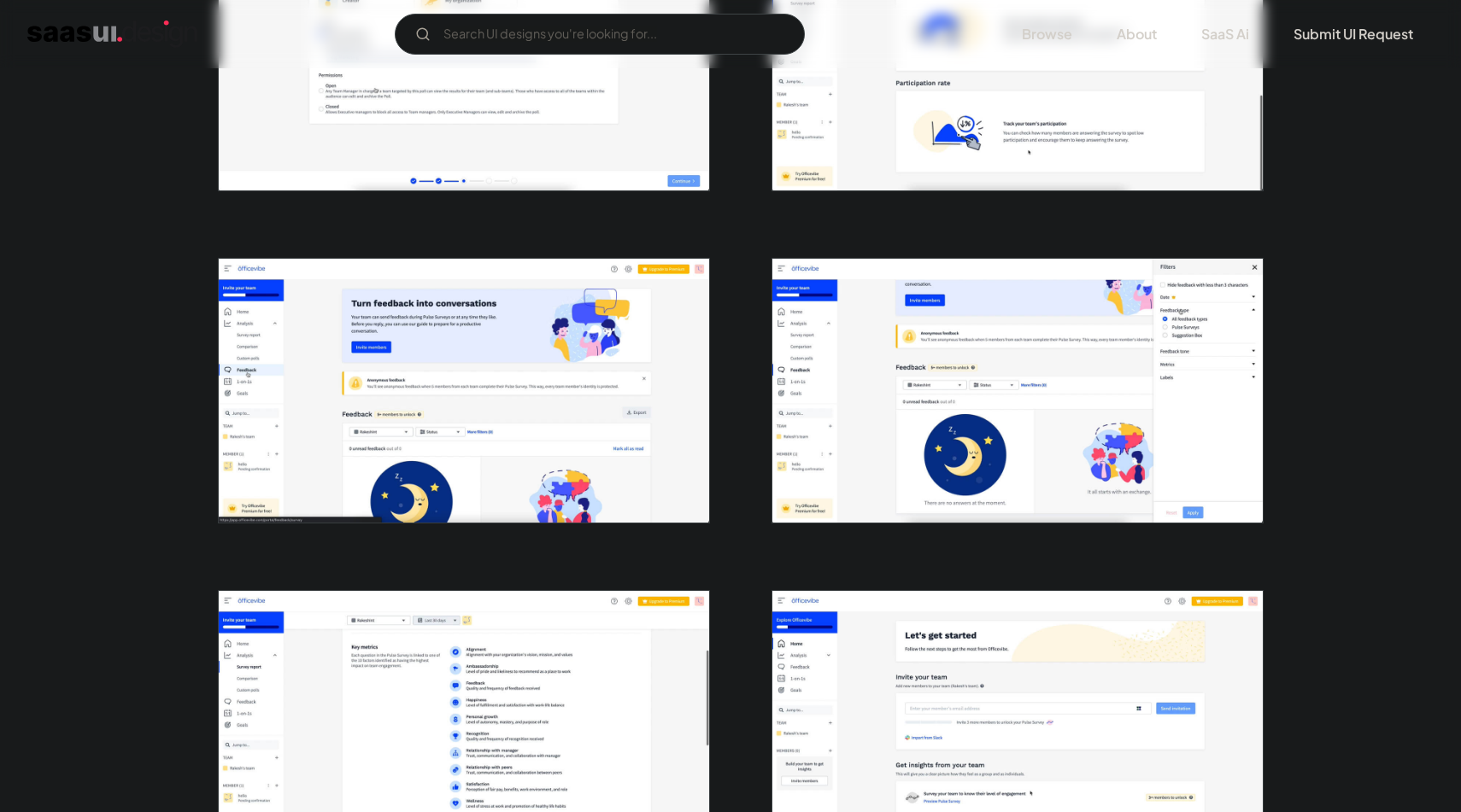
scroll to position [1800, 0]
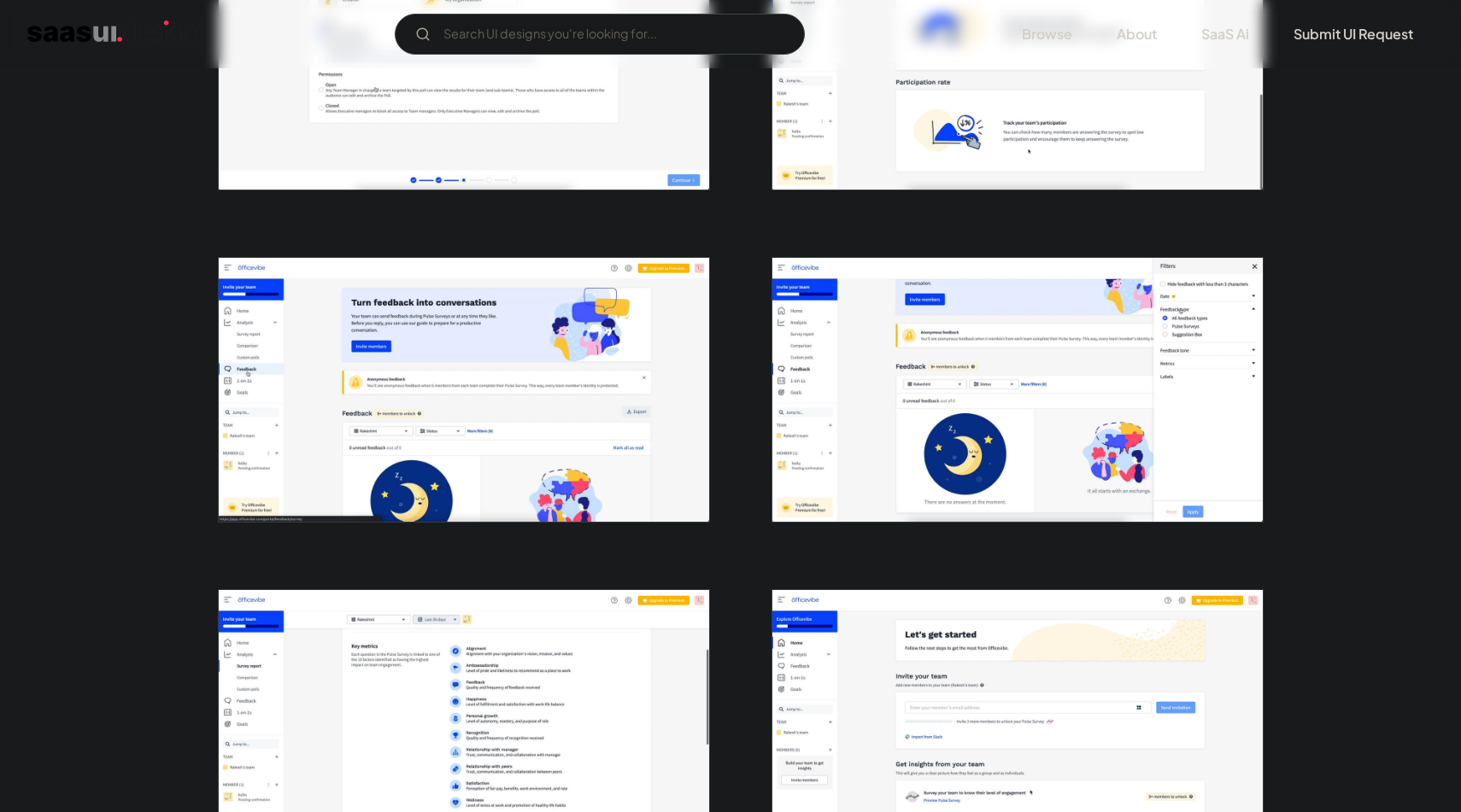
click at [499, 412] on img "open lightbox" at bounding box center [463, 388] width 490 height 263
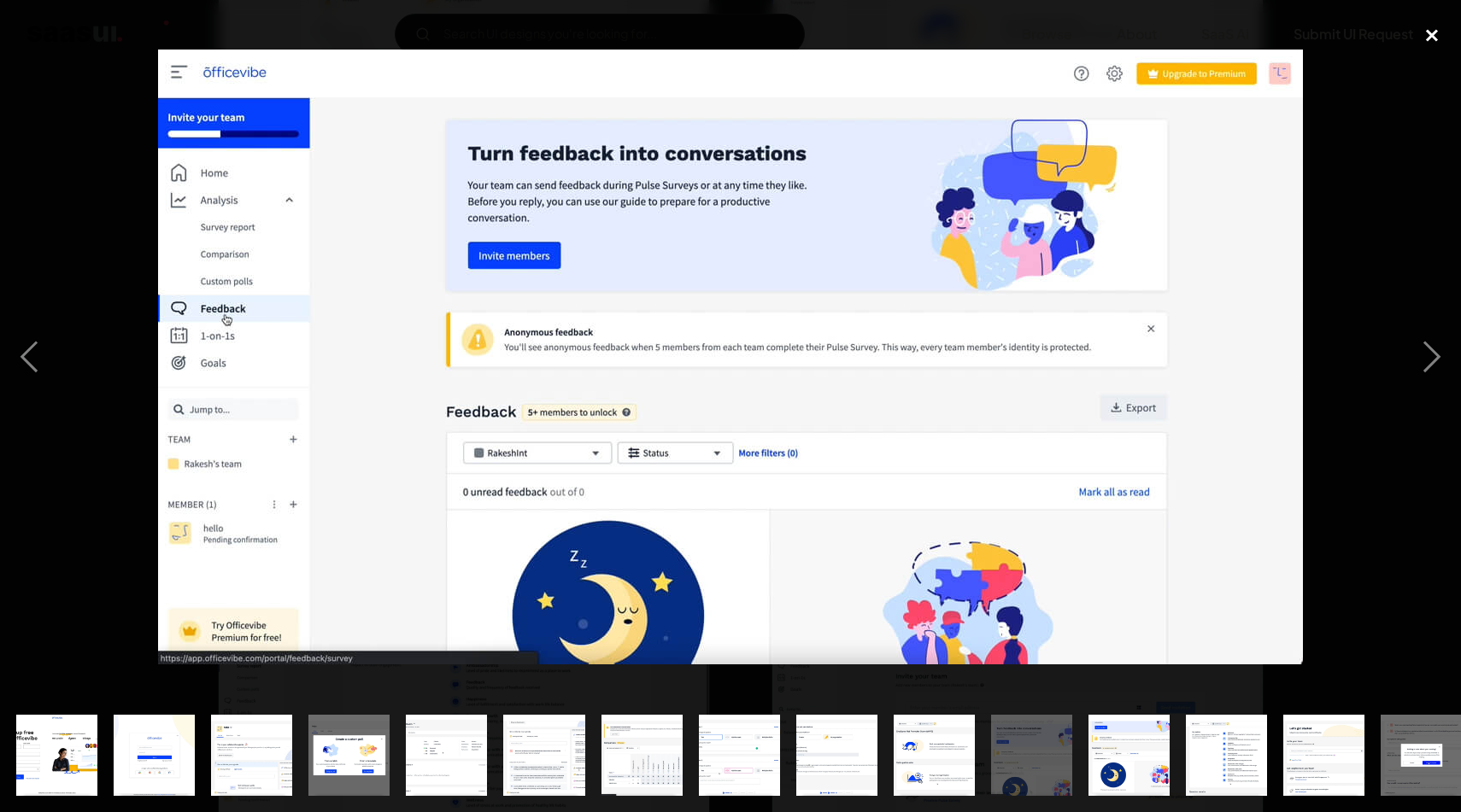
click at [1431, 37] on div "close lightbox" at bounding box center [1431, 35] width 58 height 38
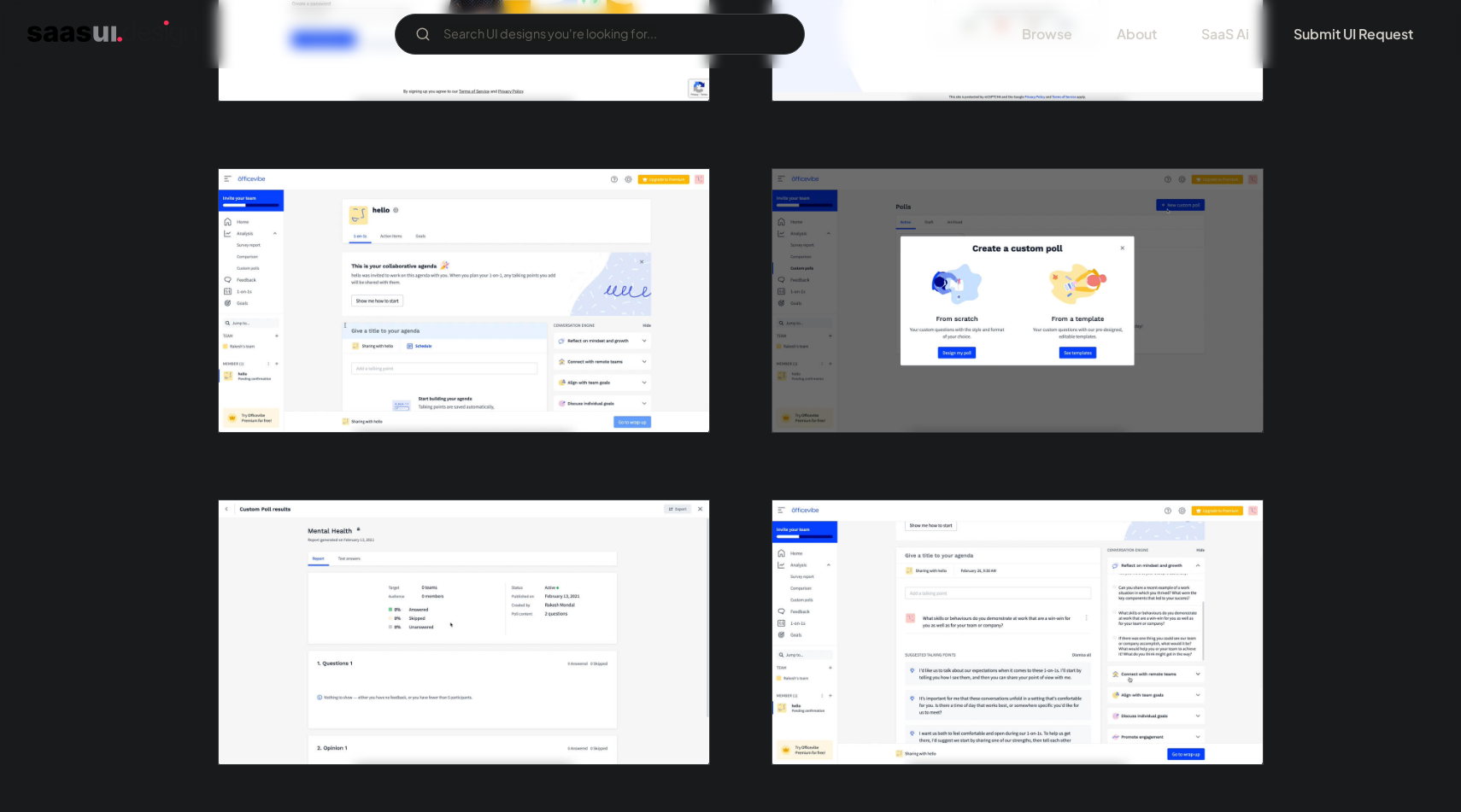
scroll to position [0, 0]
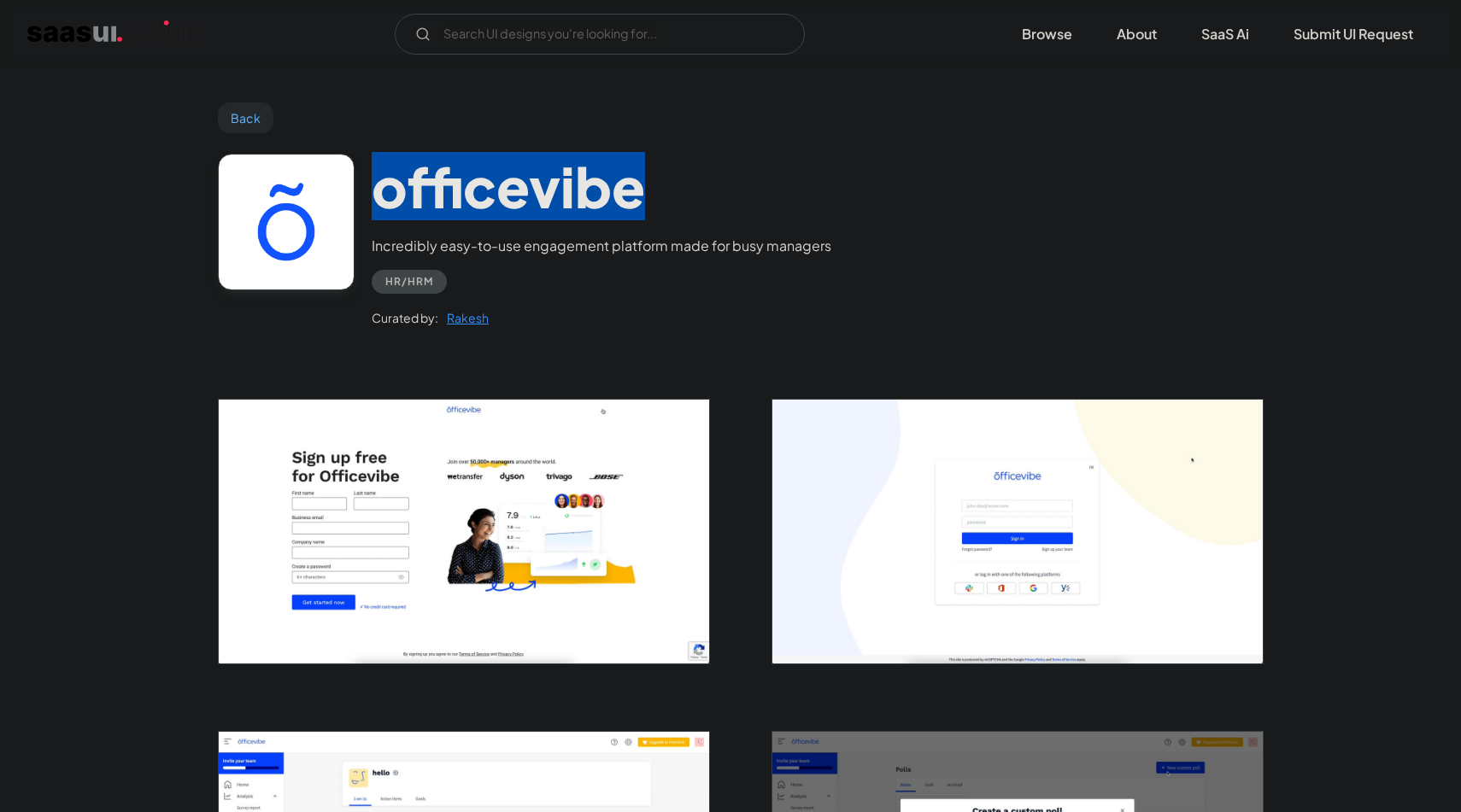
drag, startPoint x: 382, startPoint y: 189, endPoint x: 689, endPoint y: 181, distance: 307.1
click at [689, 181] on h1 "officevibe" at bounding box center [602, 186] width 460 height 66
copy h1 "officevibe"
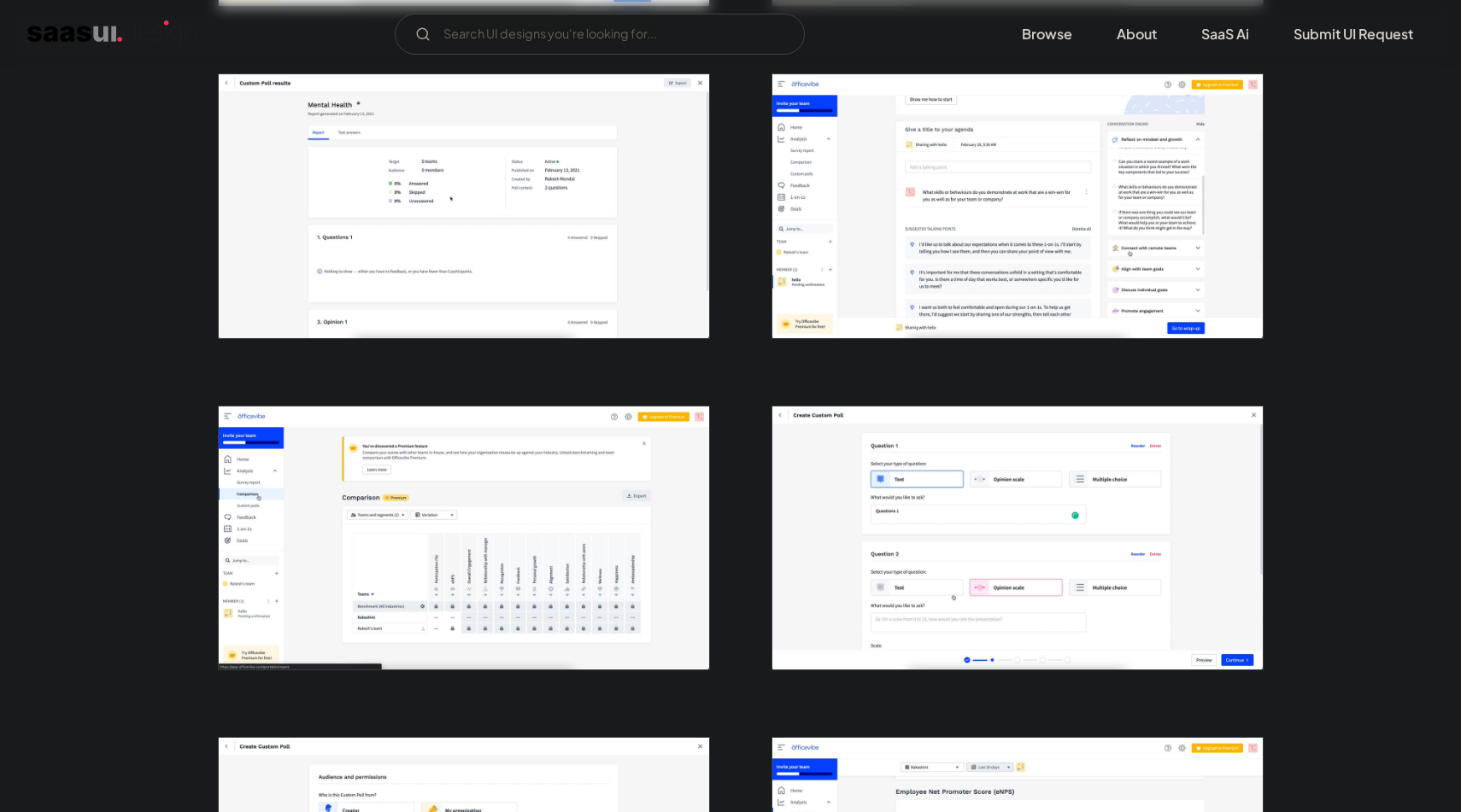
scroll to position [1047, 0]
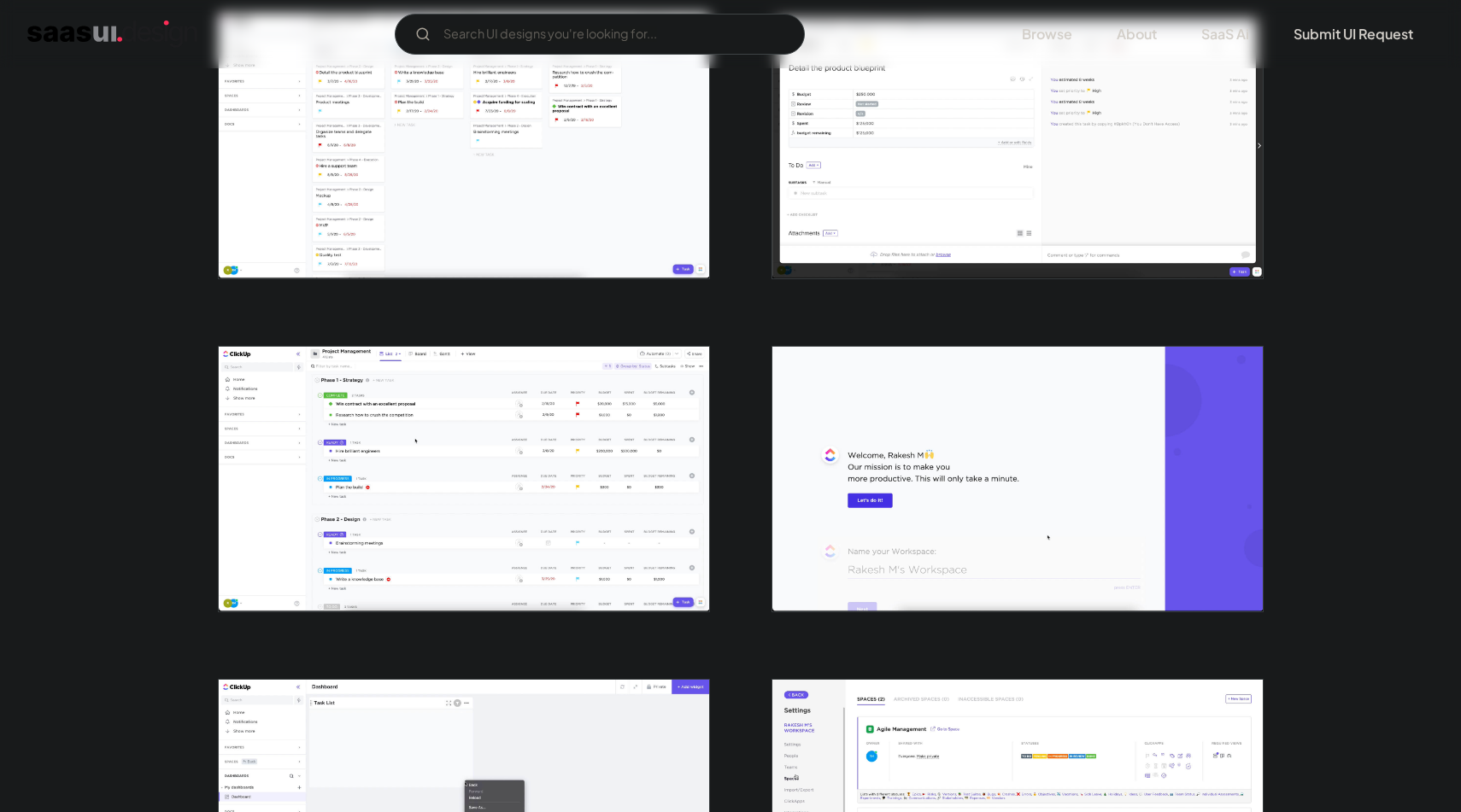
scroll to position [3800, 0]
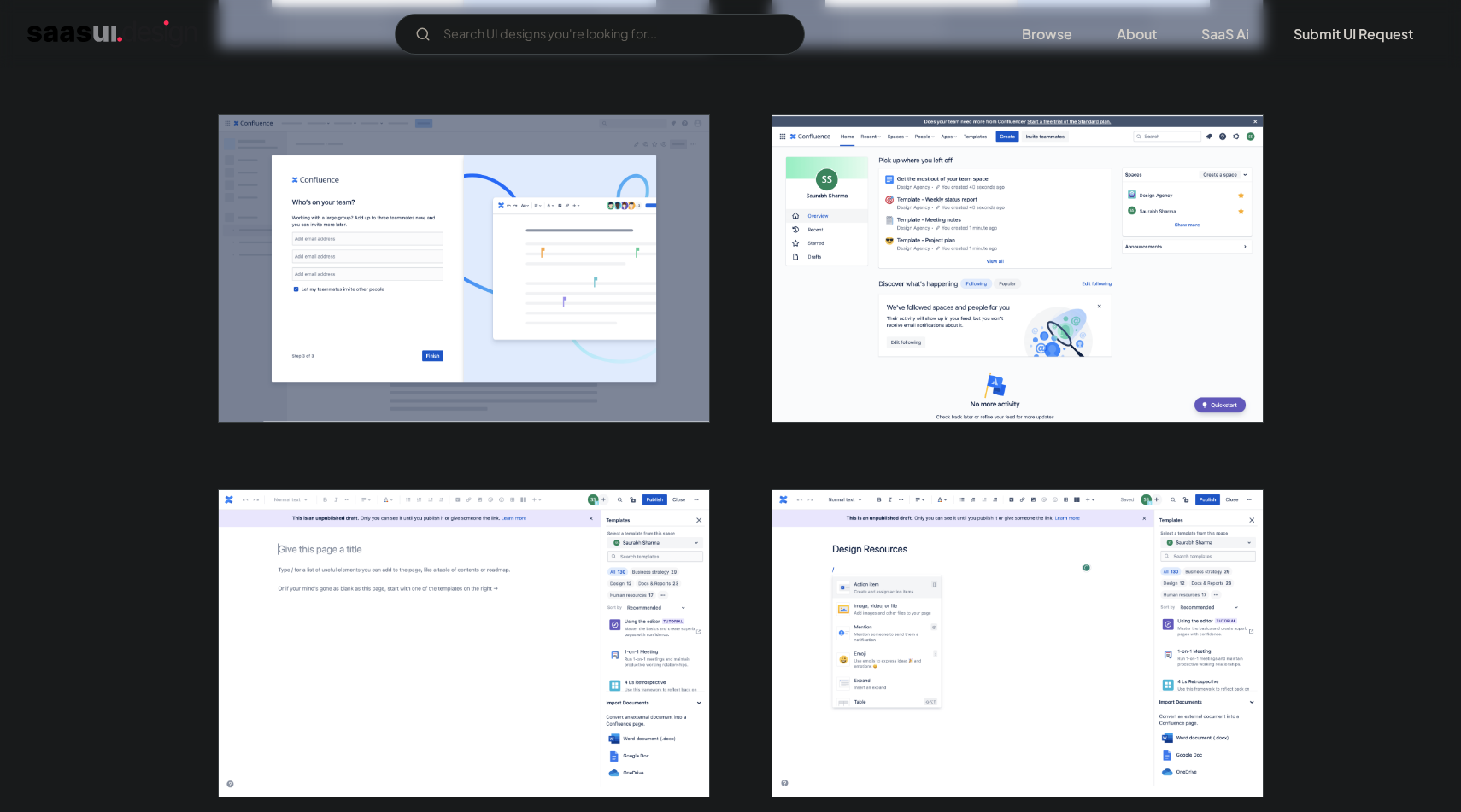
scroll to position [2251, 0]
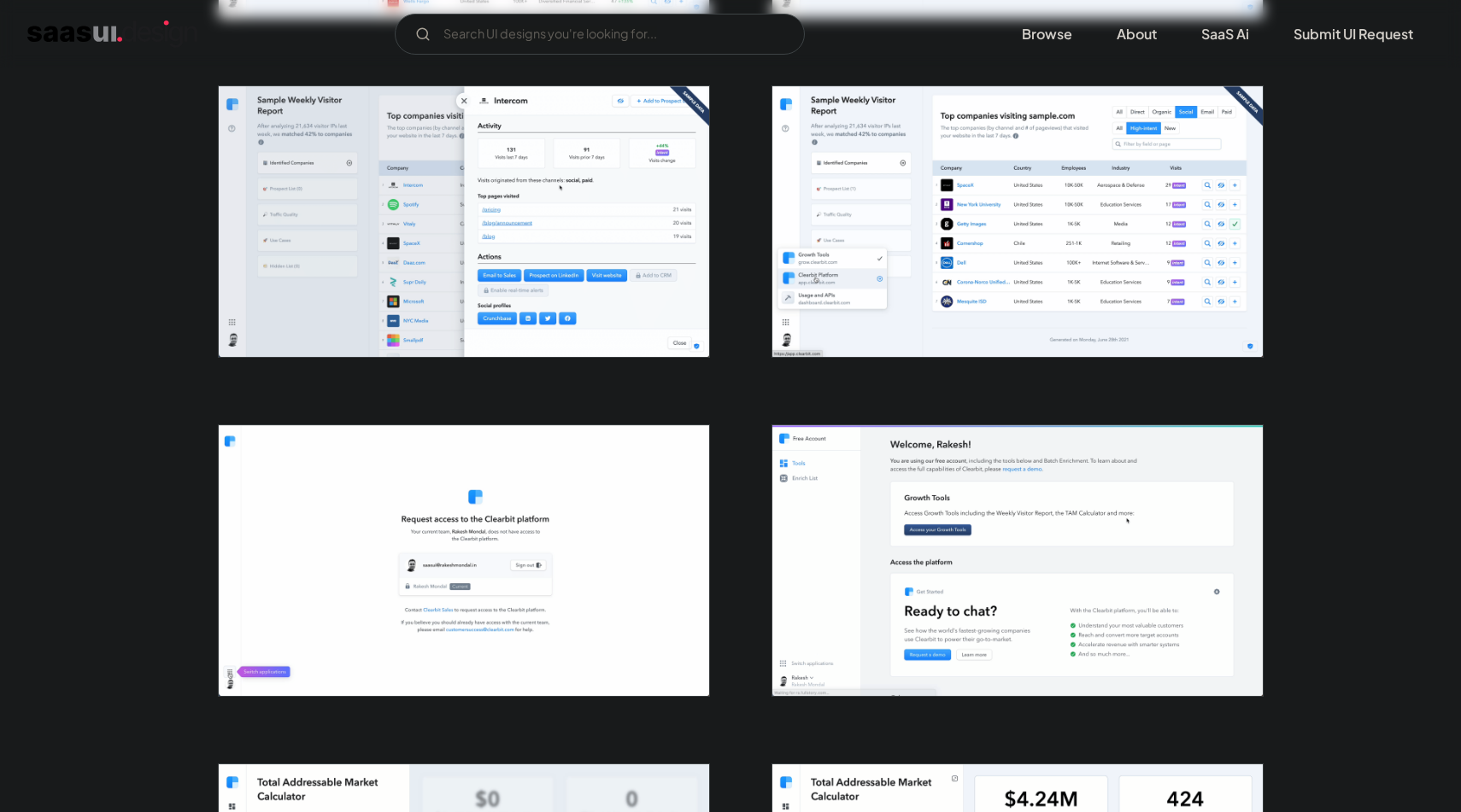
scroll to position [1334, 0]
